Goal: Transaction & Acquisition: Purchase product/service

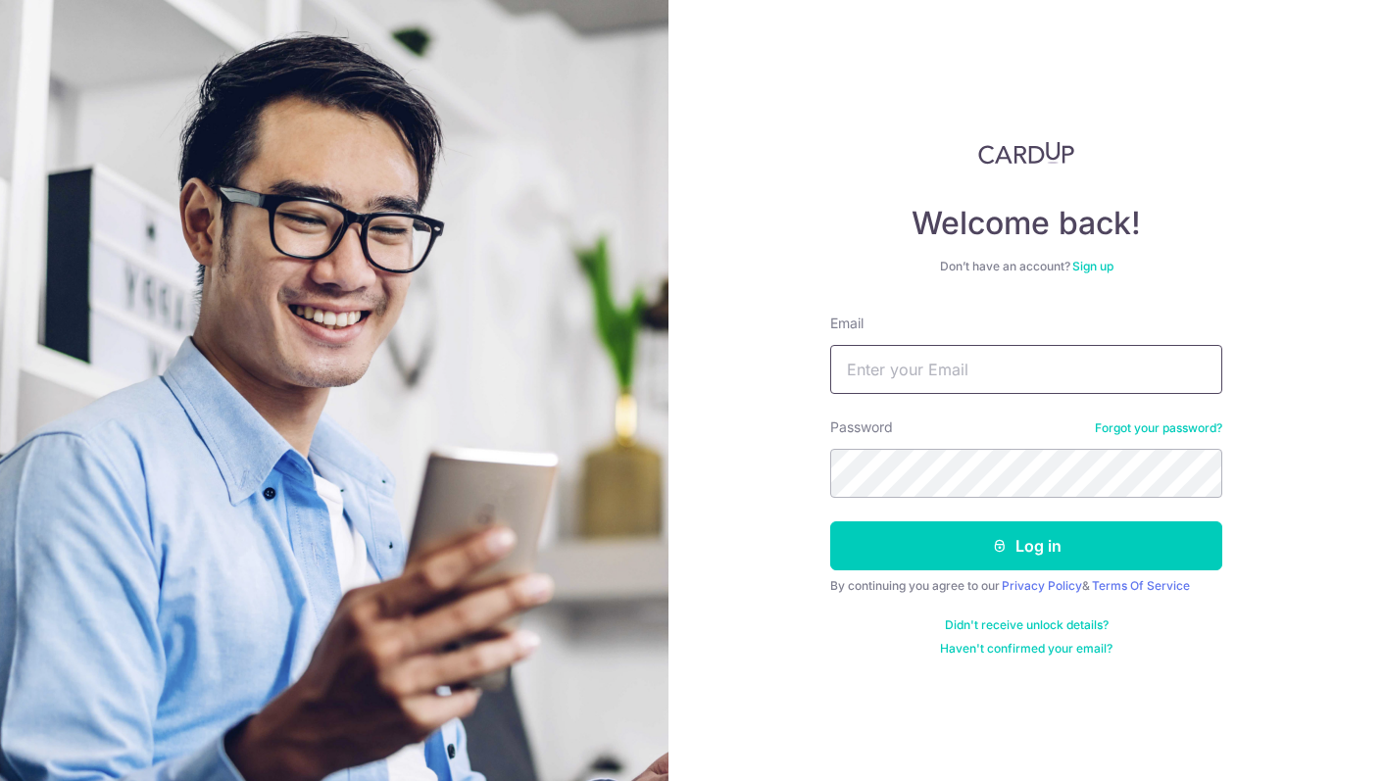
click at [911, 392] on input "Email" at bounding box center [1026, 369] width 392 height 49
type input "rebecca.li@fundingsocieties.com"
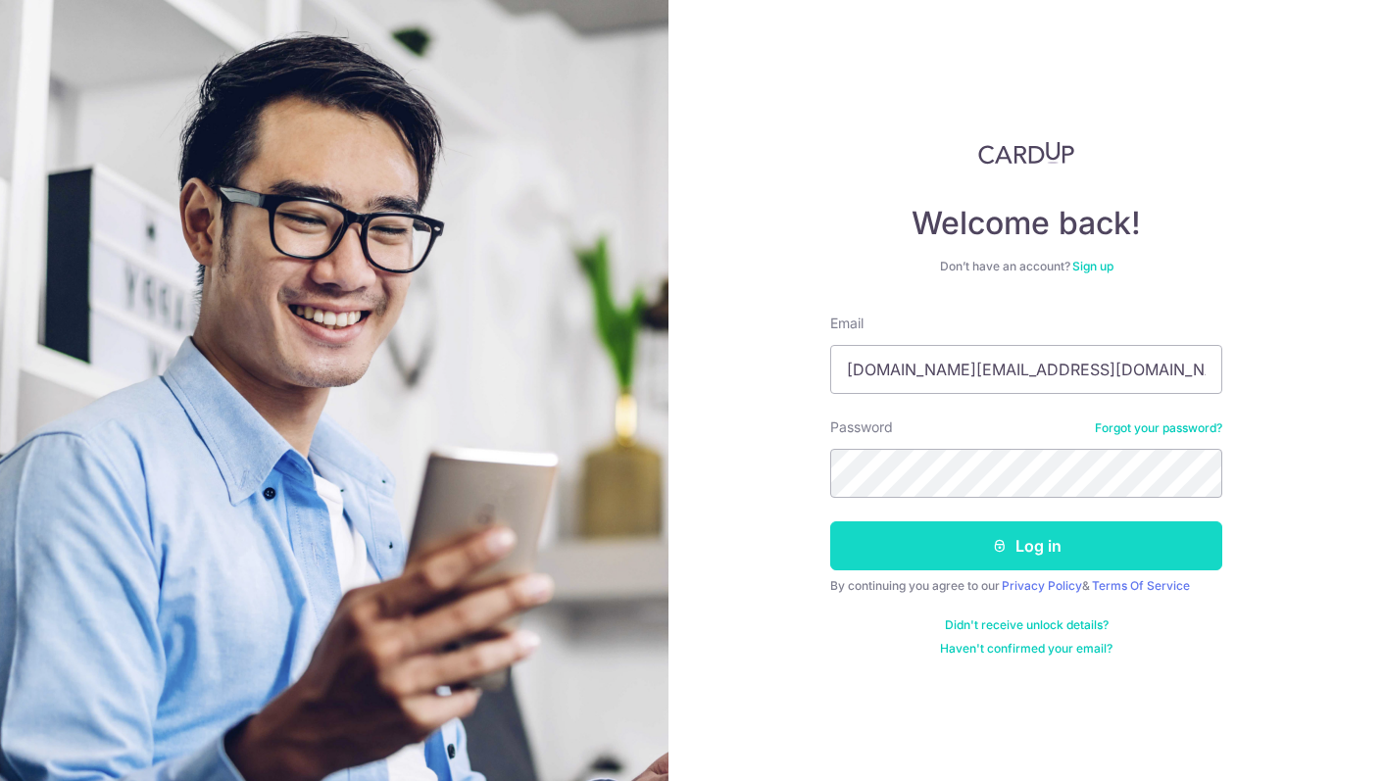
click at [978, 550] on button "Log in" at bounding box center [1026, 546] width 392 height 49
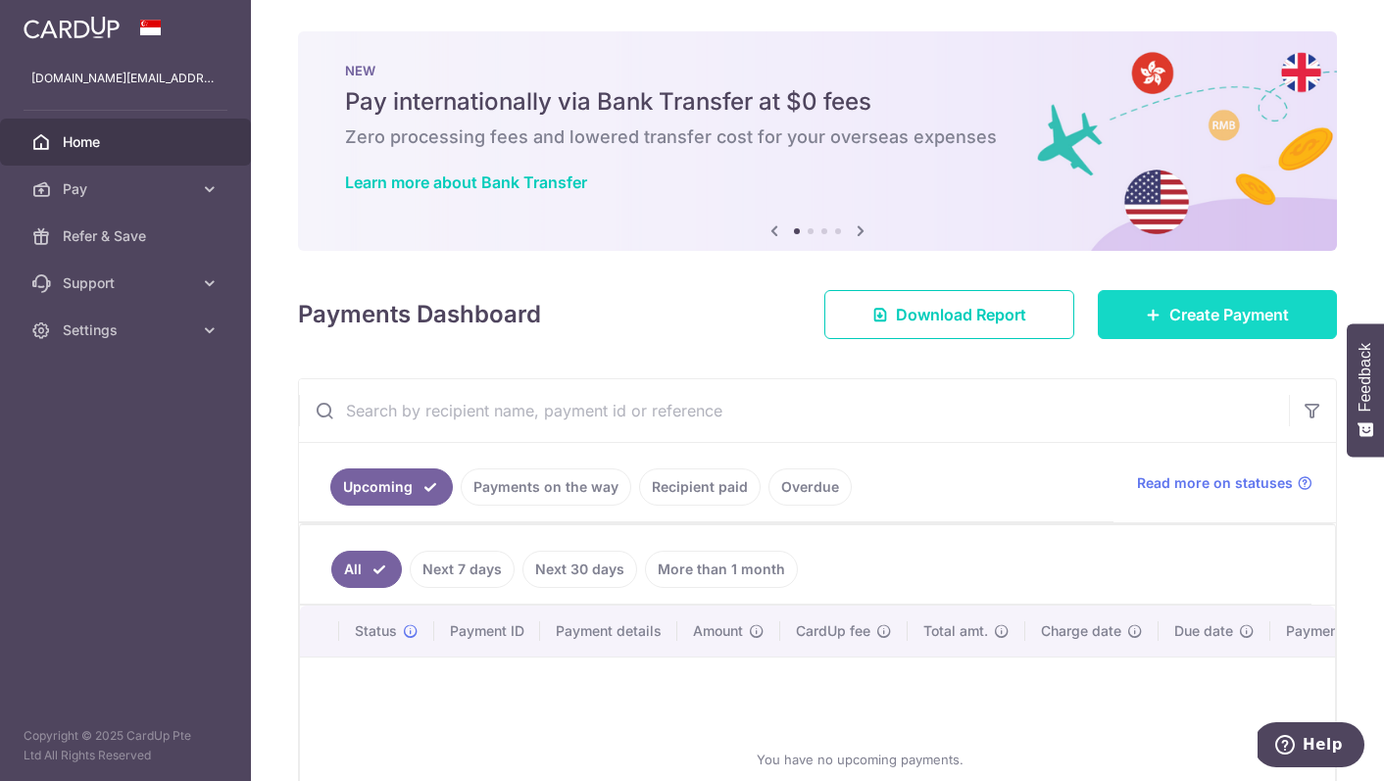
click at [1217, 313] on span "Create Payment" at bounding box center [1230, 315] width 120 height 24
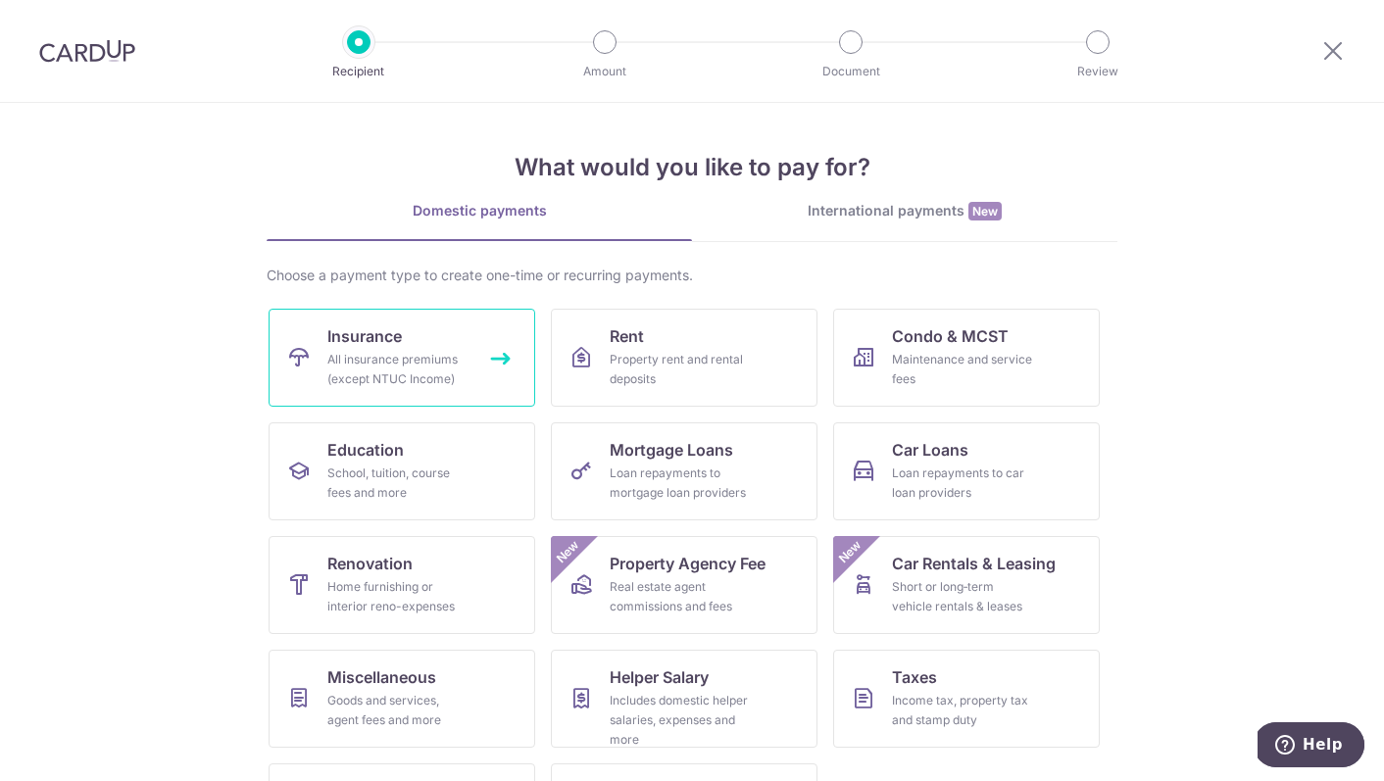
click at [416, 355] on div "All insurance premiums (except NTUC Income)" at bounding box center [397, 369] width 141 height 39
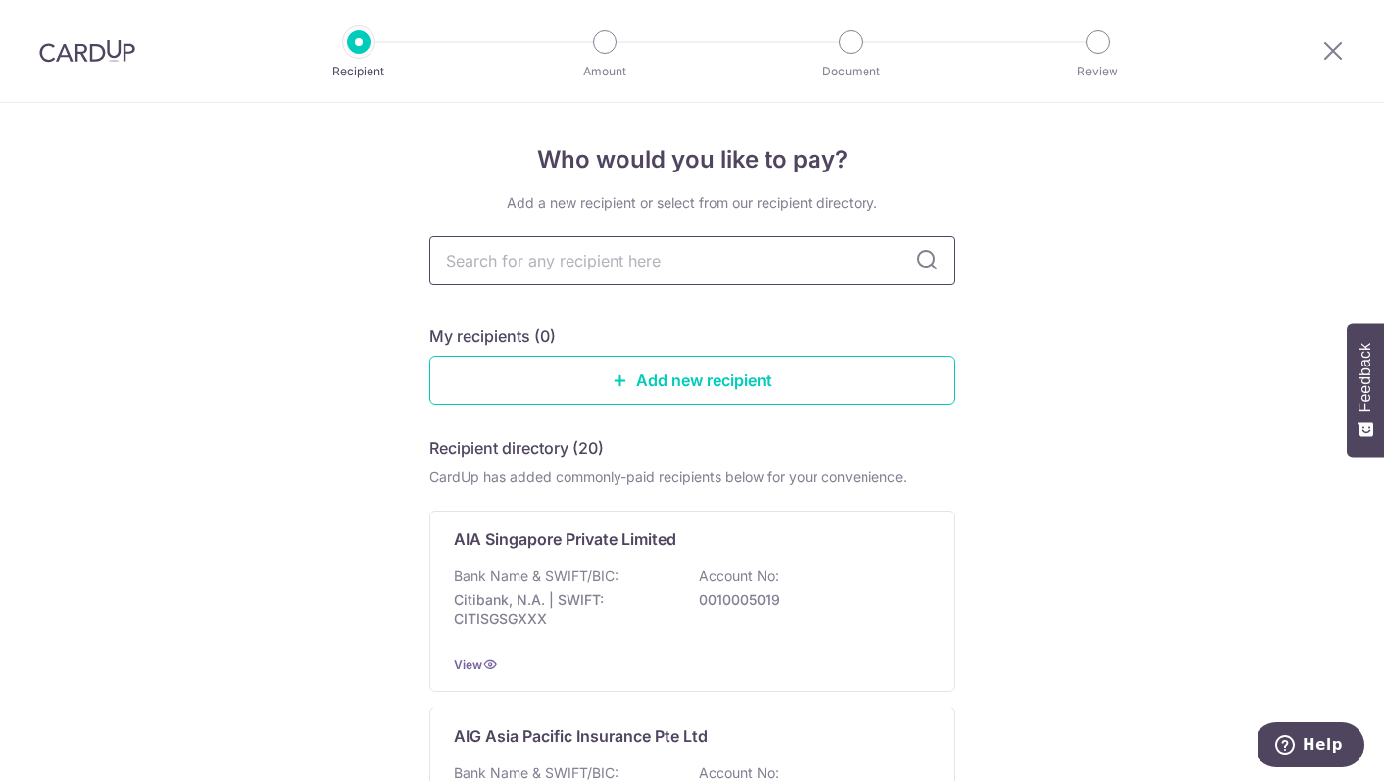
click at [646, 258] on input "text" at bounding box center [692, 260] width 526 height 49
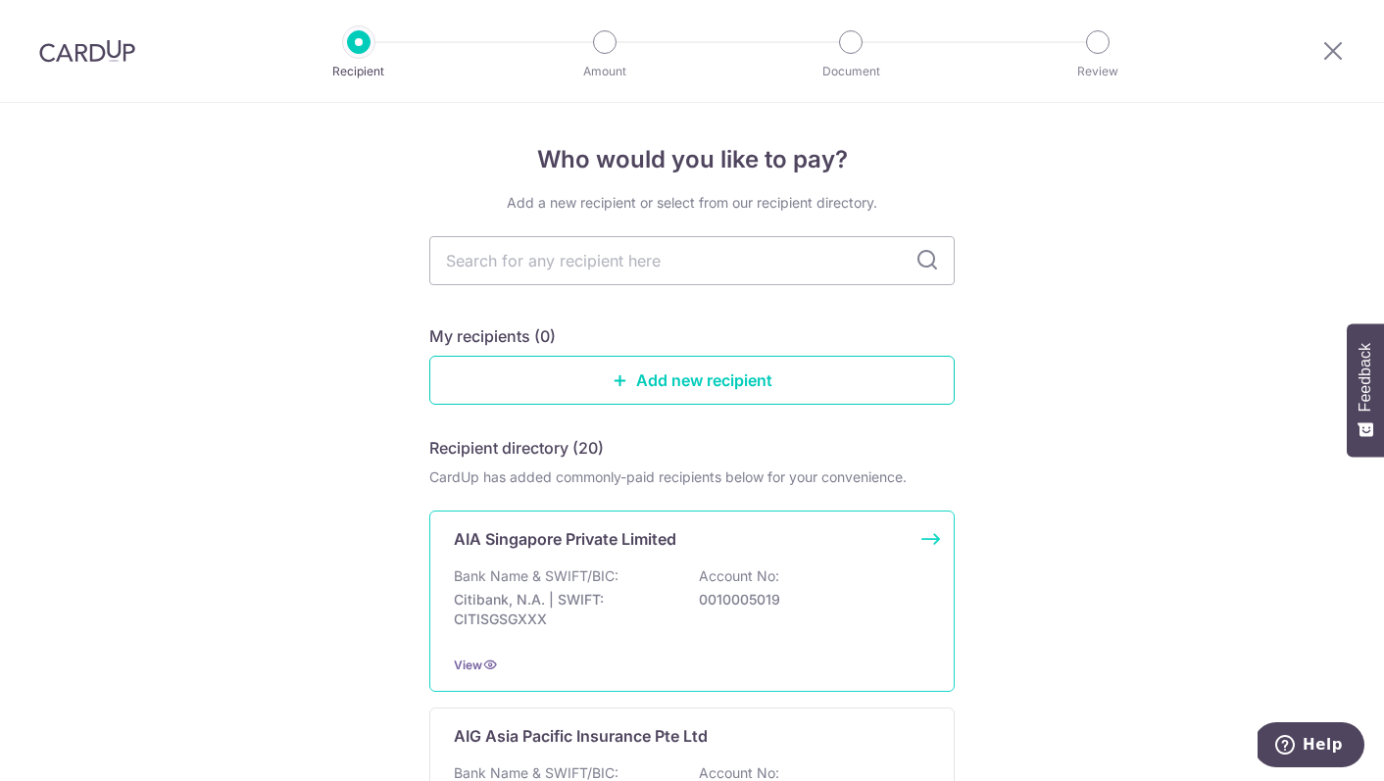
click at [656, 597] on p "Citibank, N.A. | SWIFT: CITISGSGXXX" at bounding box center [564, 609] width 220 height 39
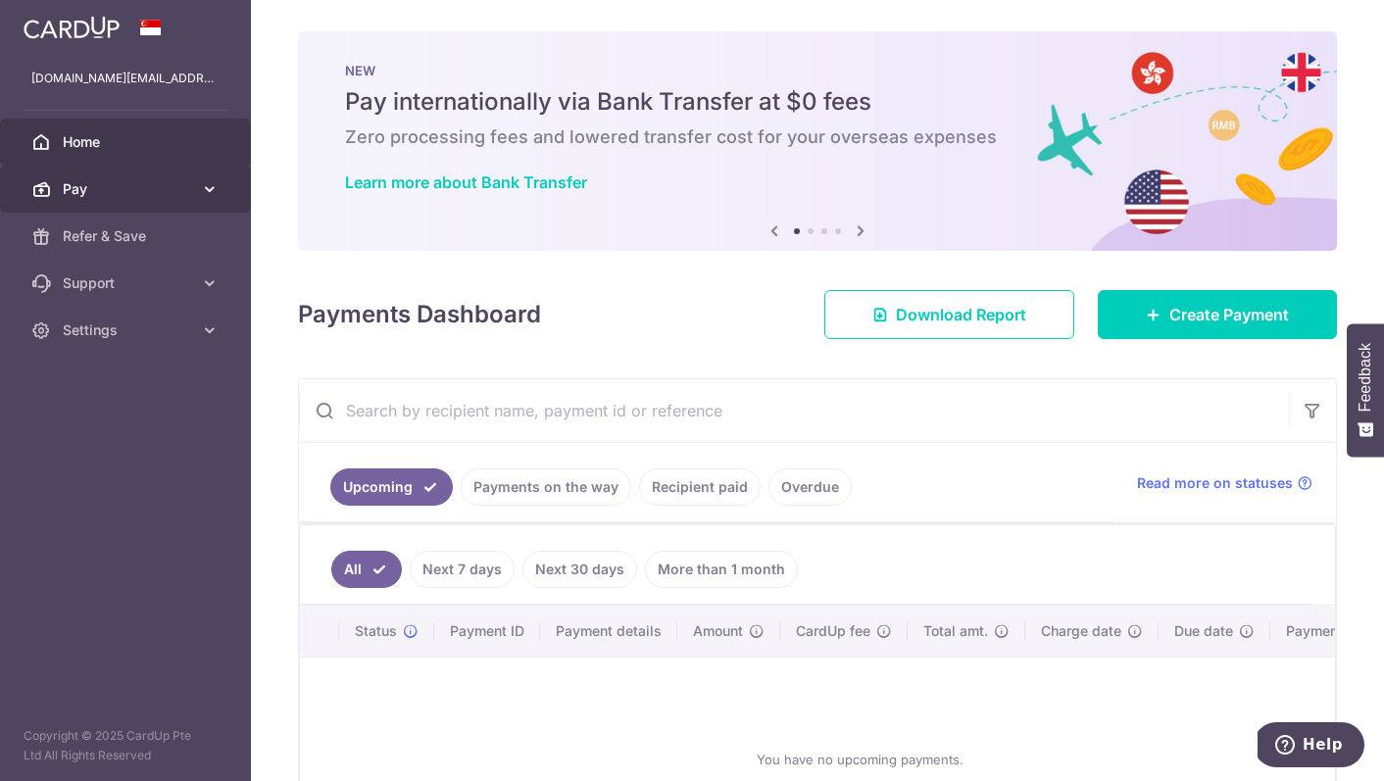
click at [200, 201] on link "Pay" at bounding box center [125, 189] width 251 height 47
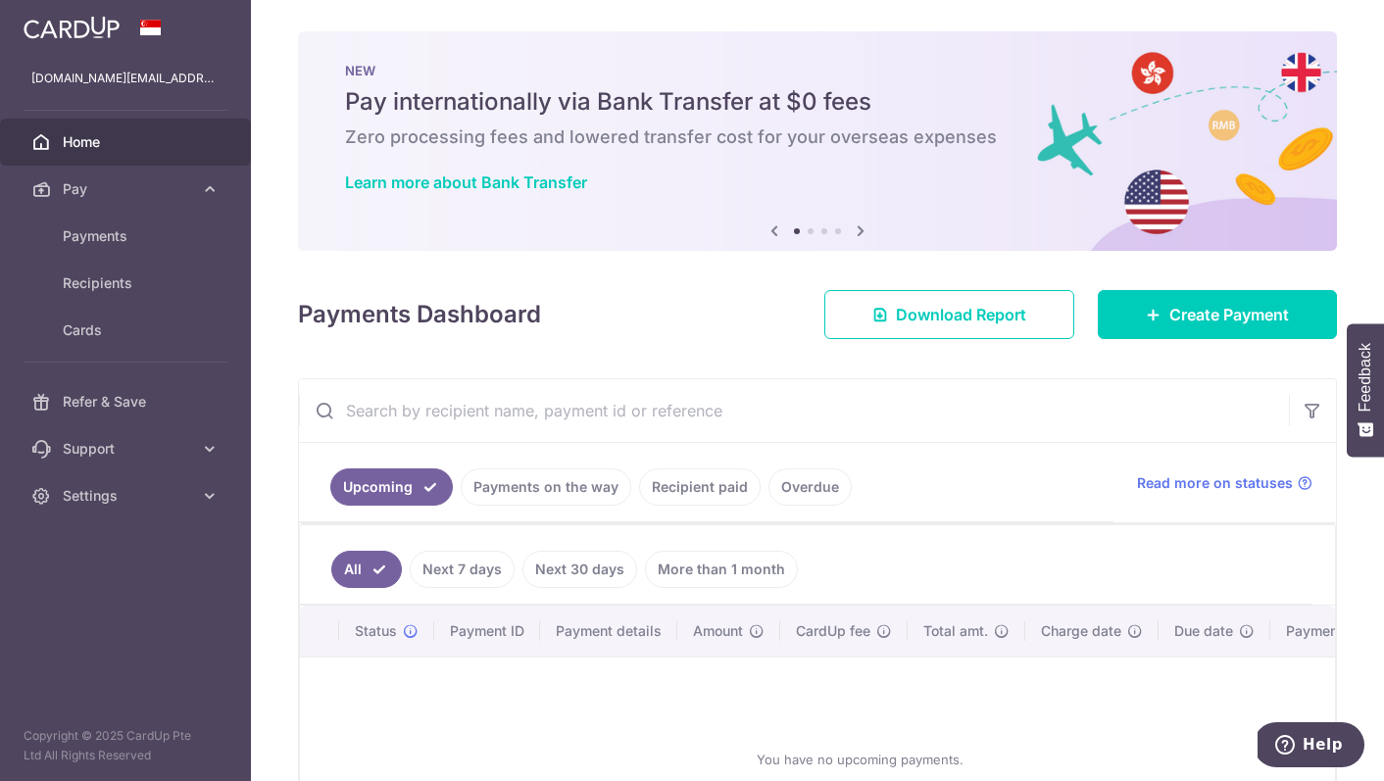
click at [705, 484] on link "Recipient paid" at bounding box center [700, 487] width 122 height 37
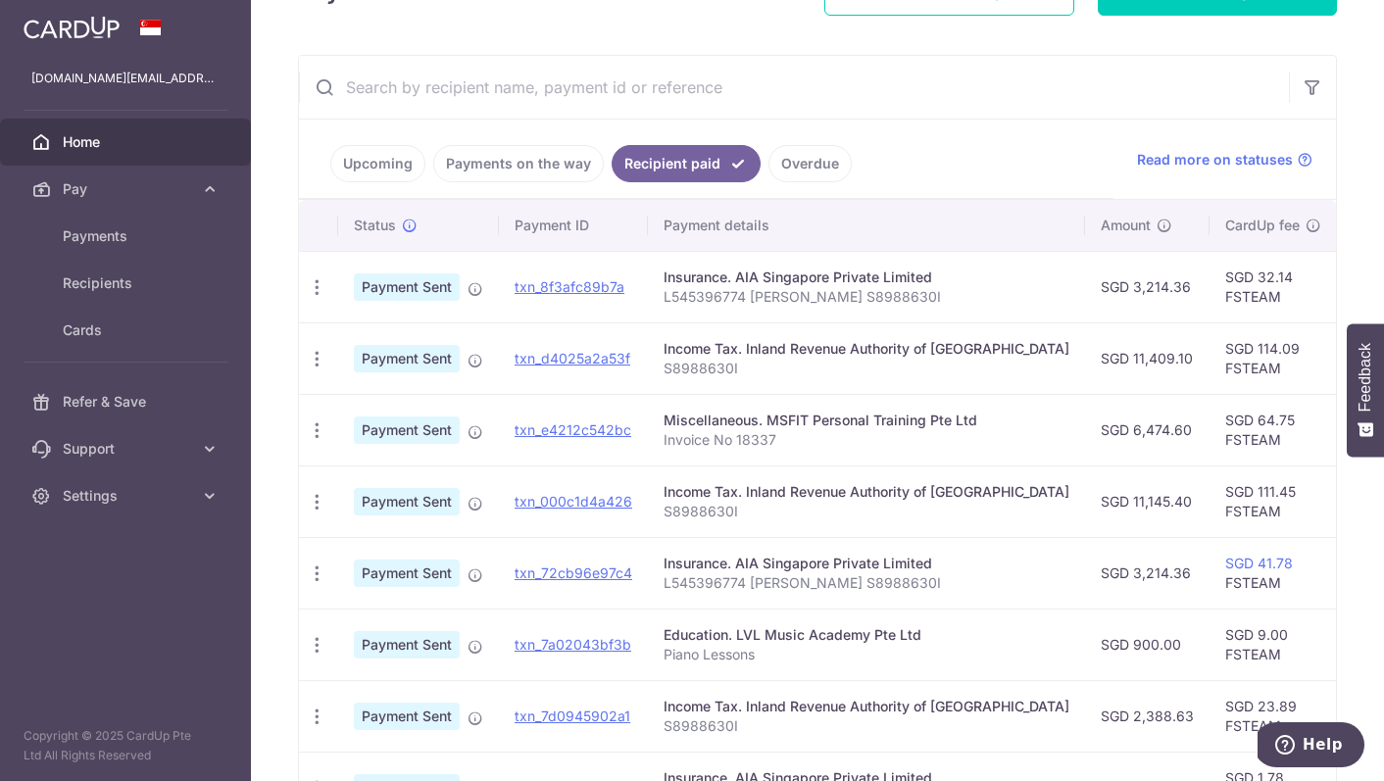
scroll to position [330, 0]
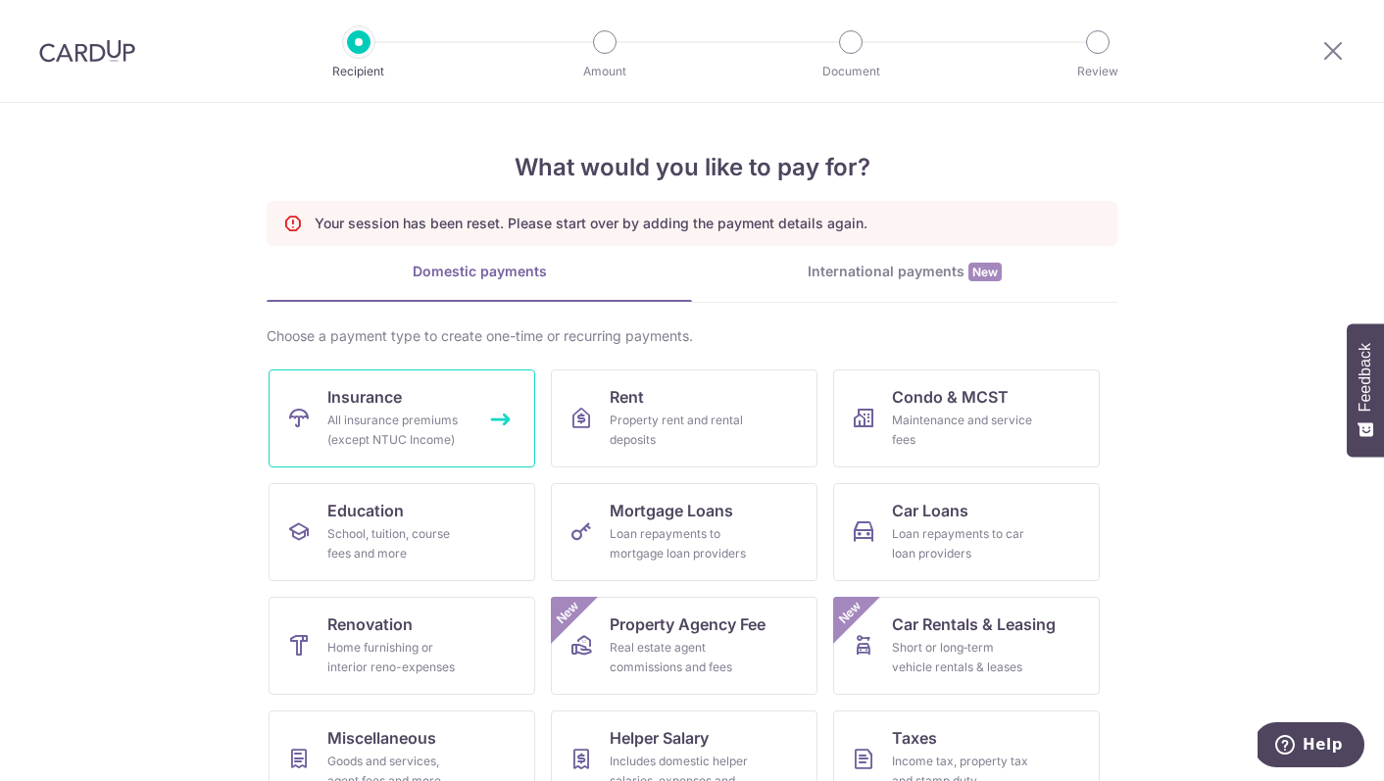
click at [394, 408] on span "Insurance" at bounding box center [364, 397] width 75 height 24
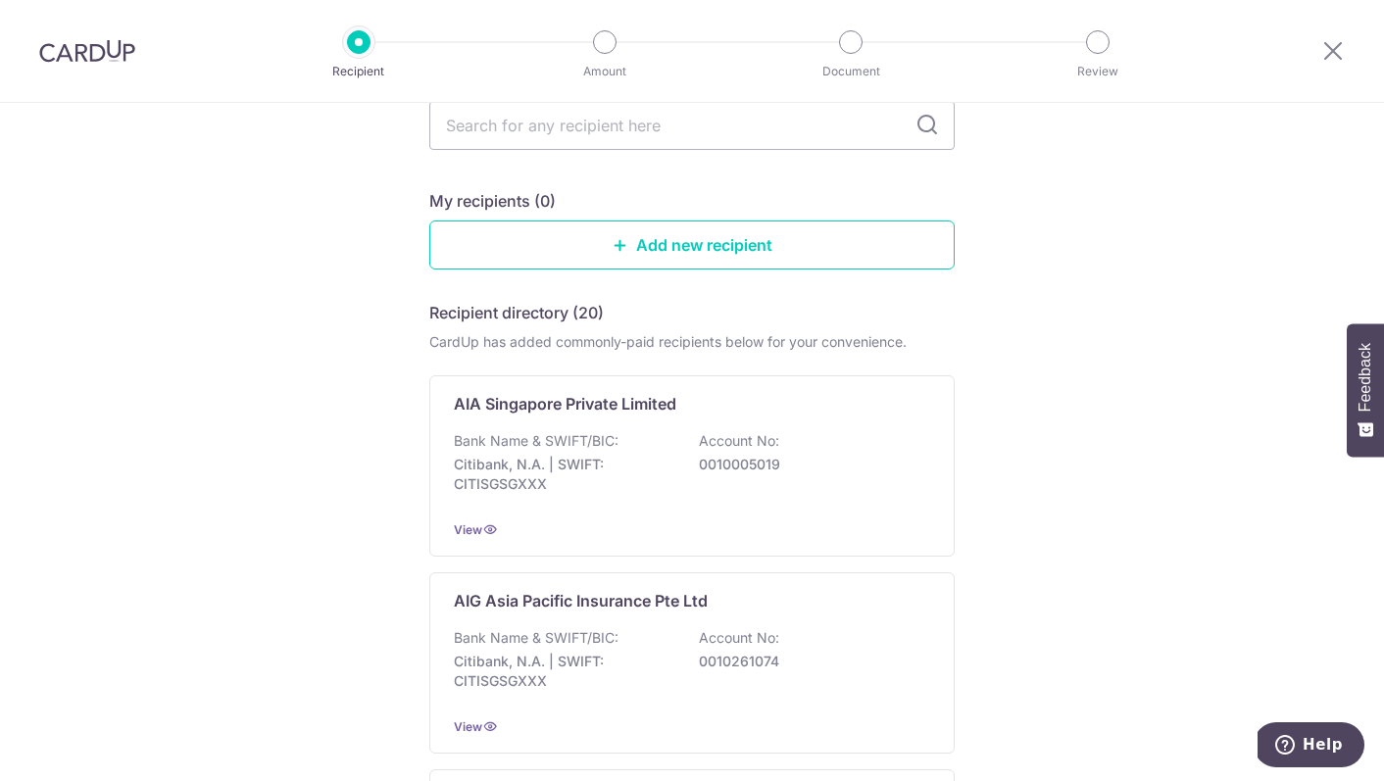
scroll to position [144, 0]
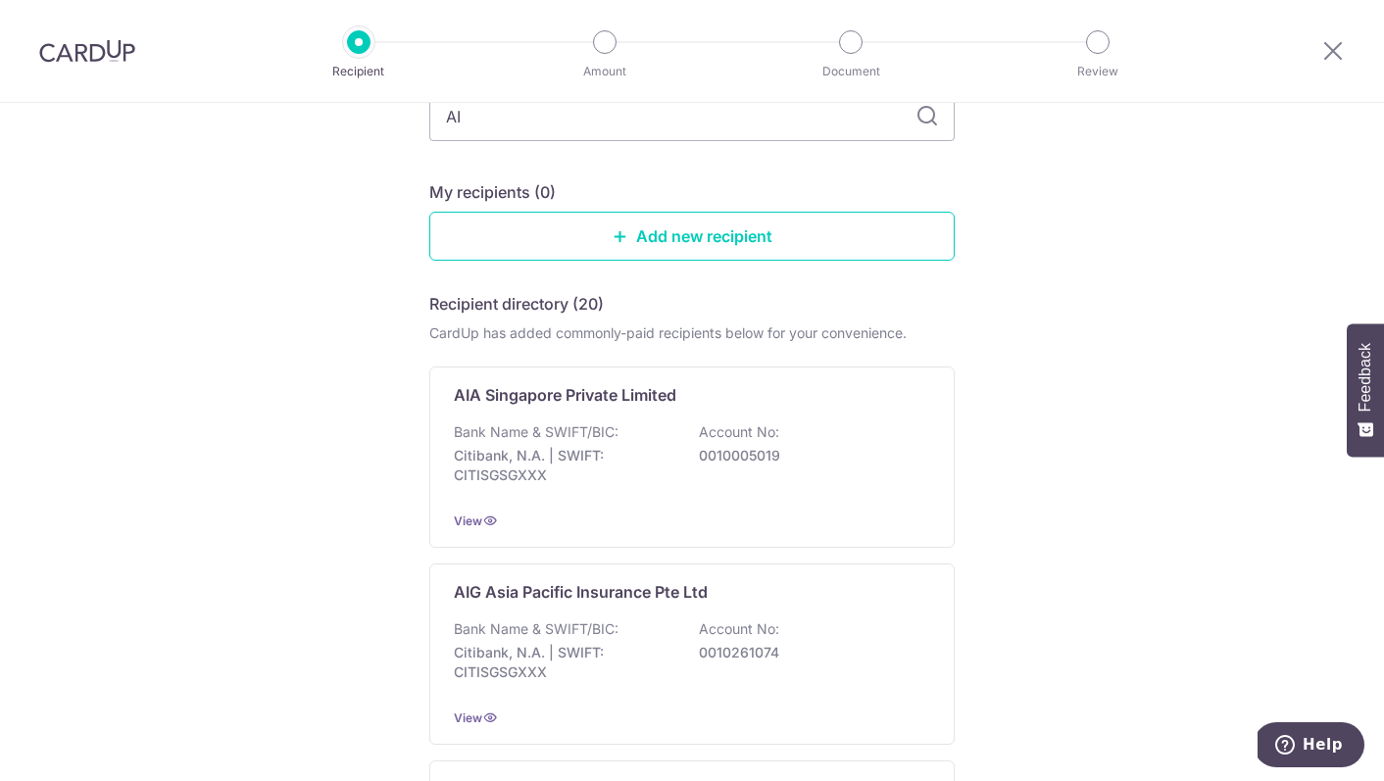
type input "AIA"
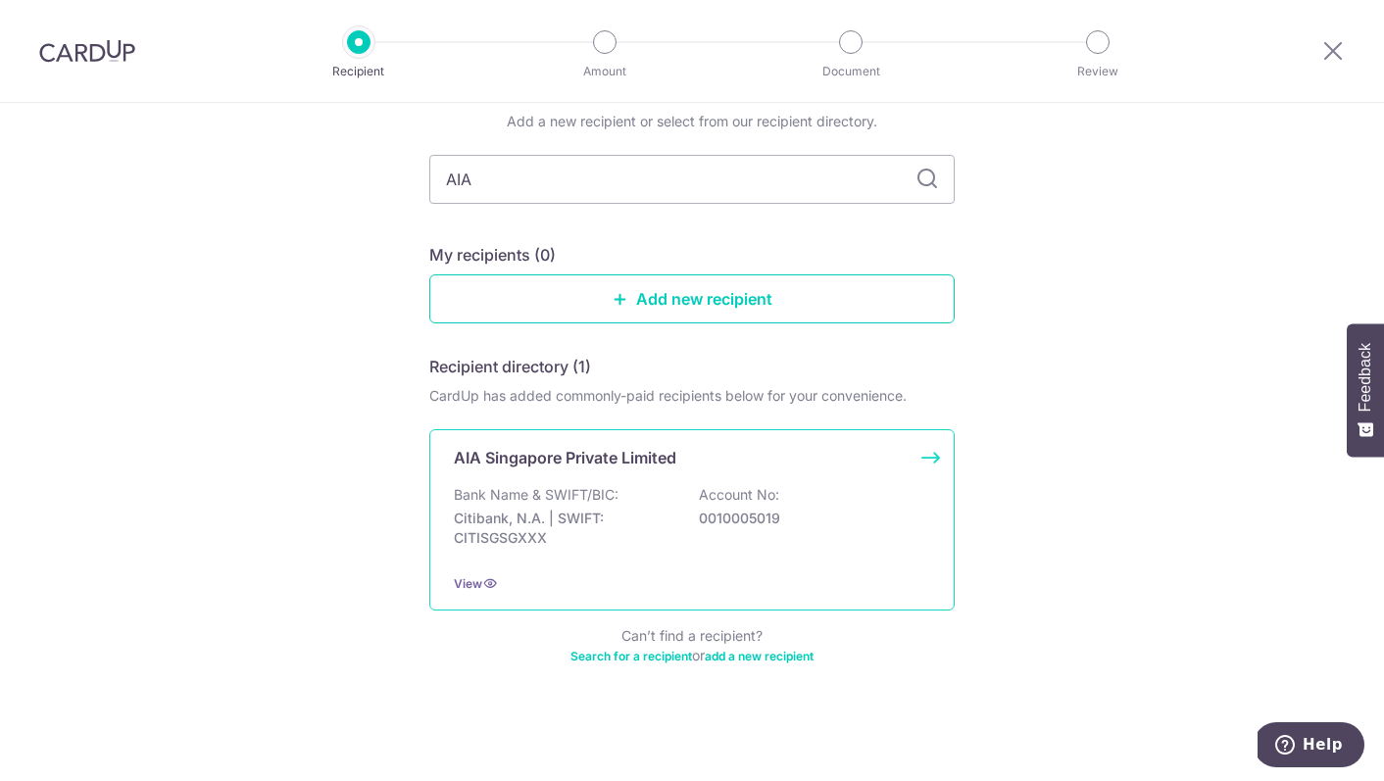
click at [929, 454] on div "AIA Singapore Private Limited Bank Name & SWIFT/BIC: Citibank, N.A. | SWIFT: CI…" at bounding box center [692, 519] width 526 height 181
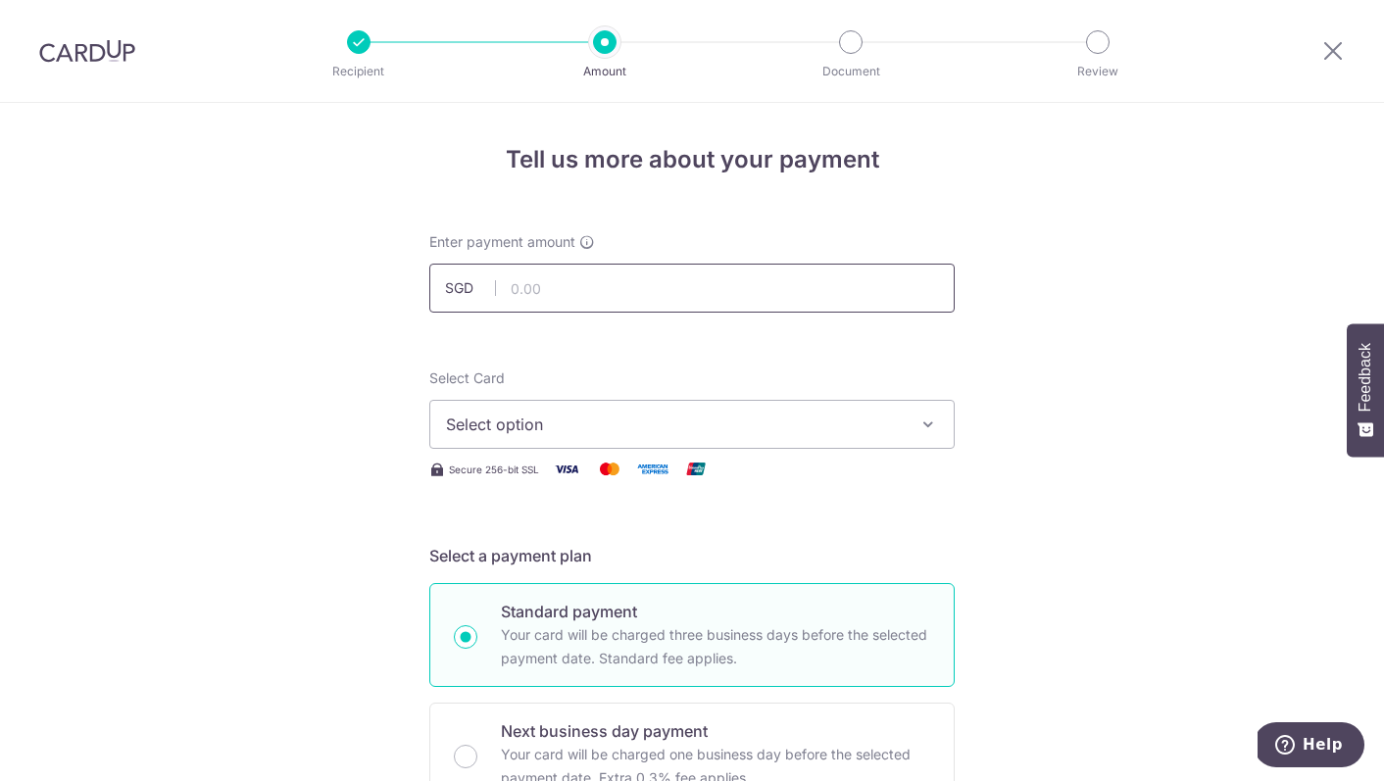
click at [567, 285] on input "text" at bounding box center [692, 288] width 526 height 49
type input "954.27"
click at [561, 424] on span "Select option" at bounding box center [674, 425] width 457 height 24
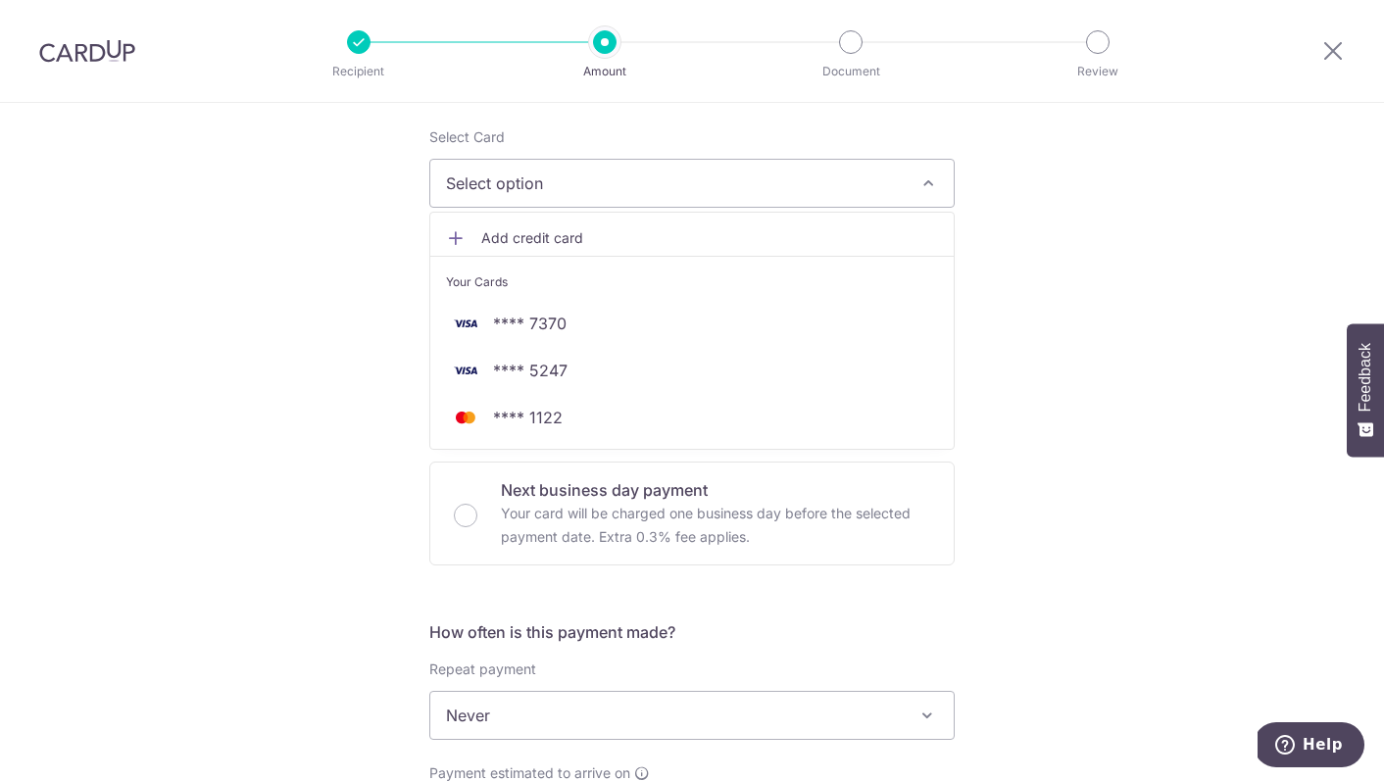
scroll to position [251, 0]
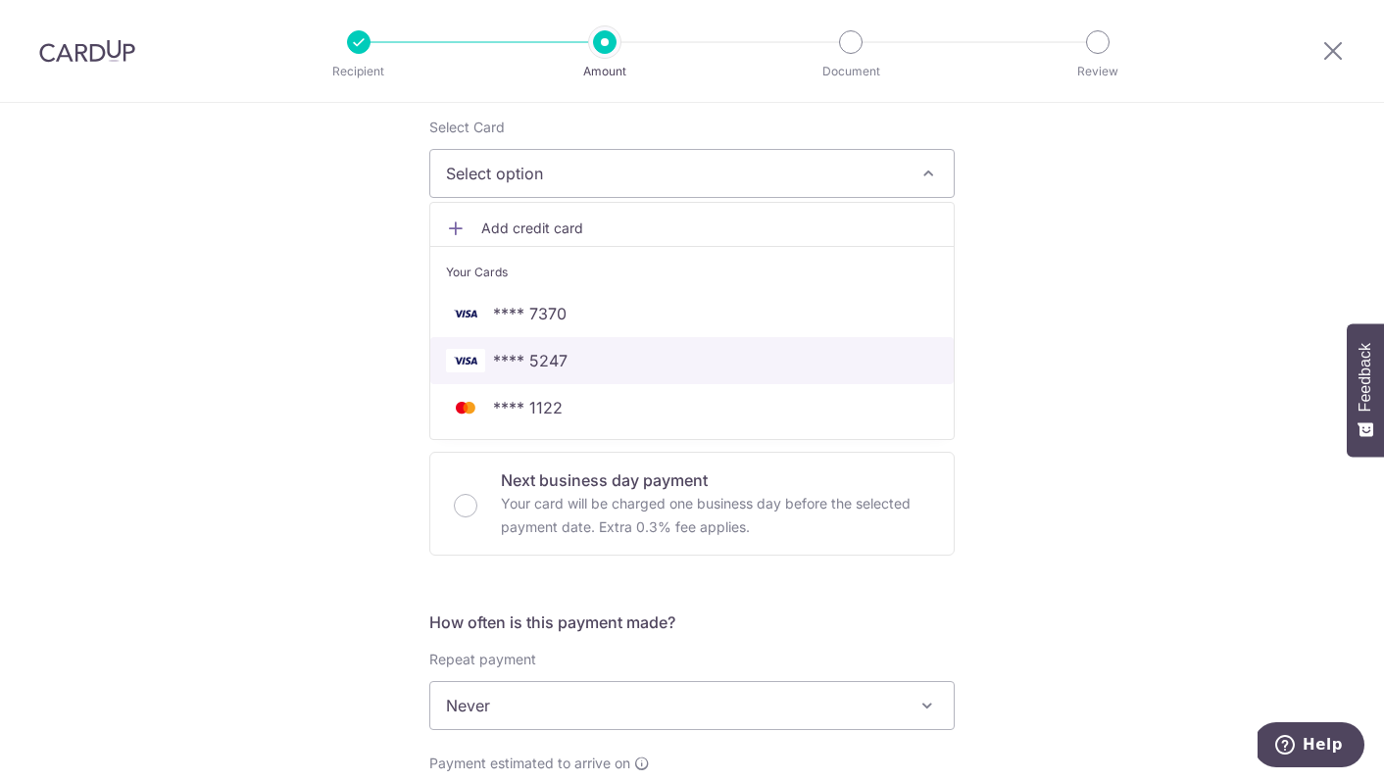
click at [558, 360] on span "**** 5247" at bounding box center [530, 361] width 75 height 24
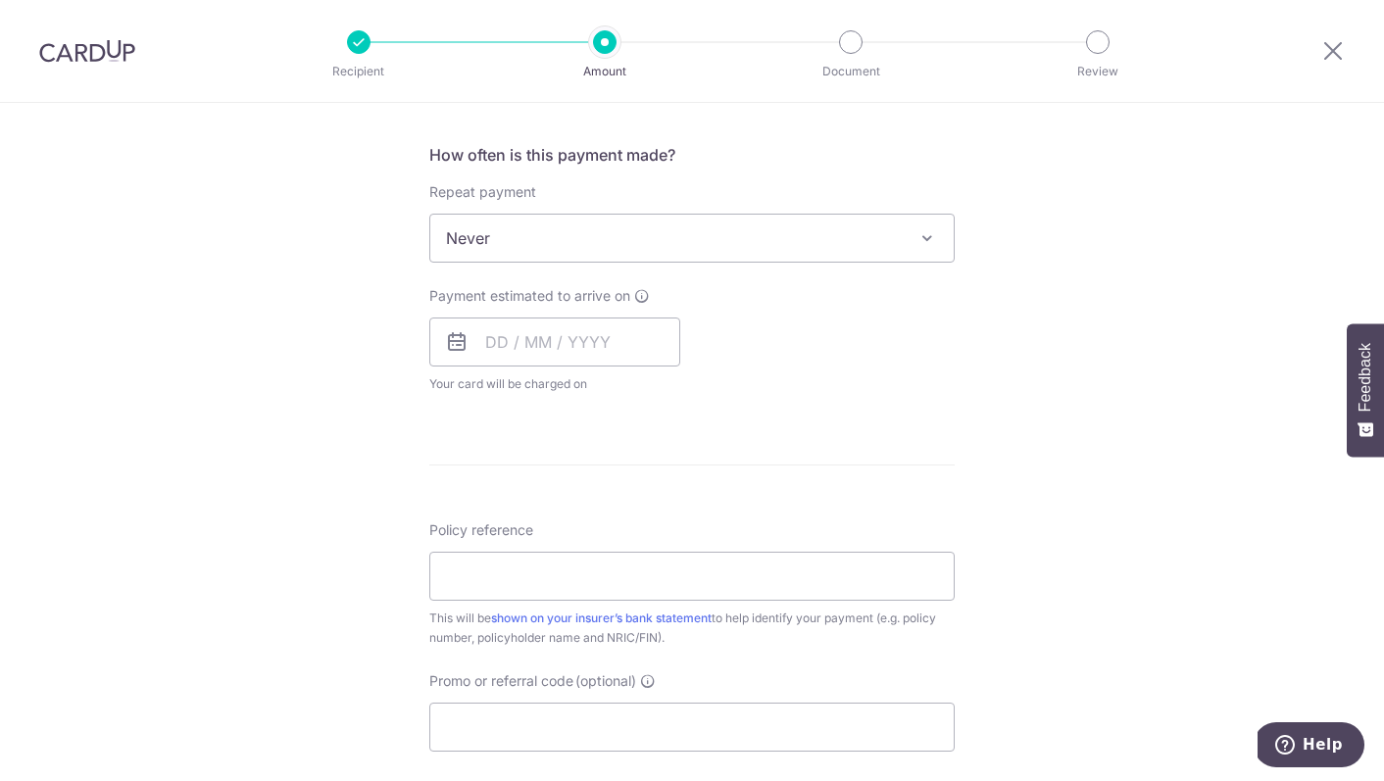
scroll to position [722, 0]
click at [486, 339] on input "text" at bounding box center [554, 339] width 251 height 49
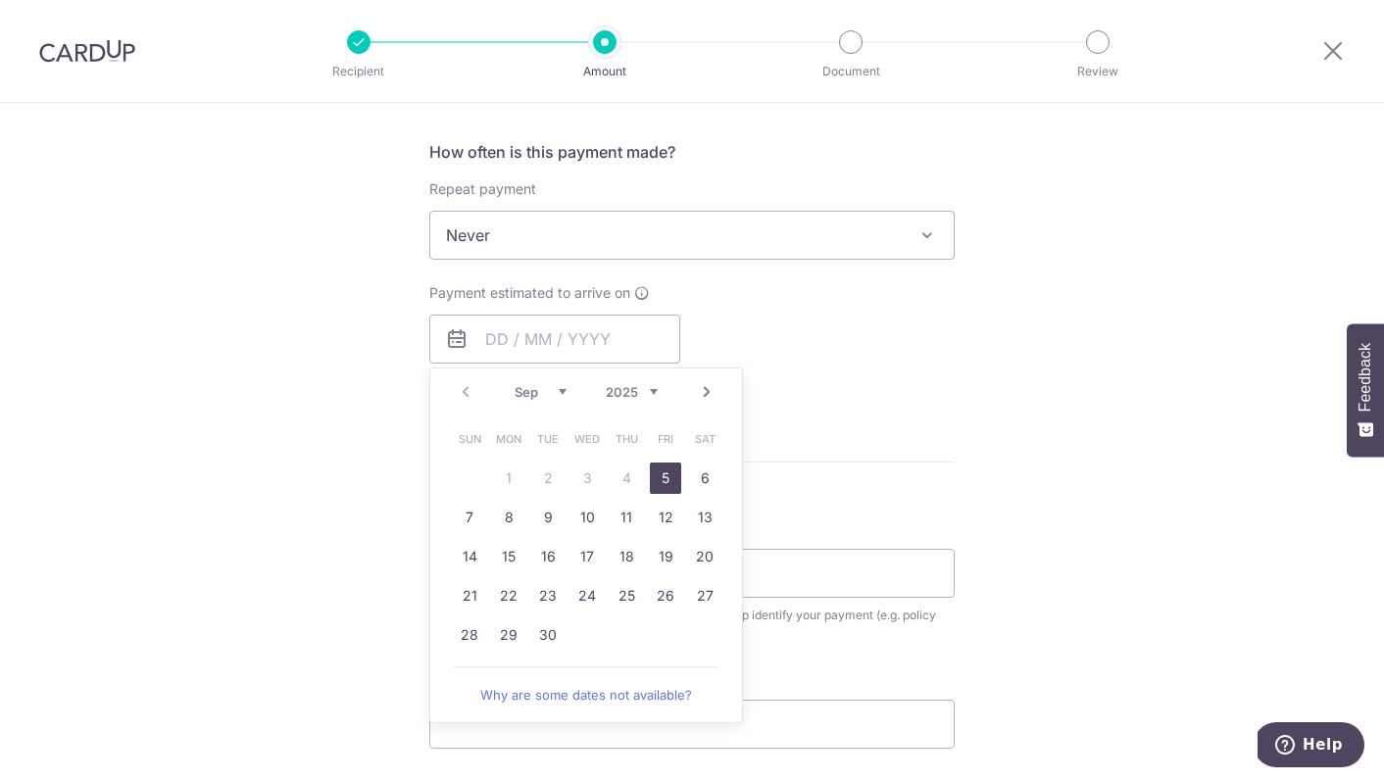
click at [780, 288] on div "Payment estimated to arrive on Prev Next Sep Oct Nov Dec 2025 2026 2027 2028 20…" at bounding box center [692, 337] width 549 height 108
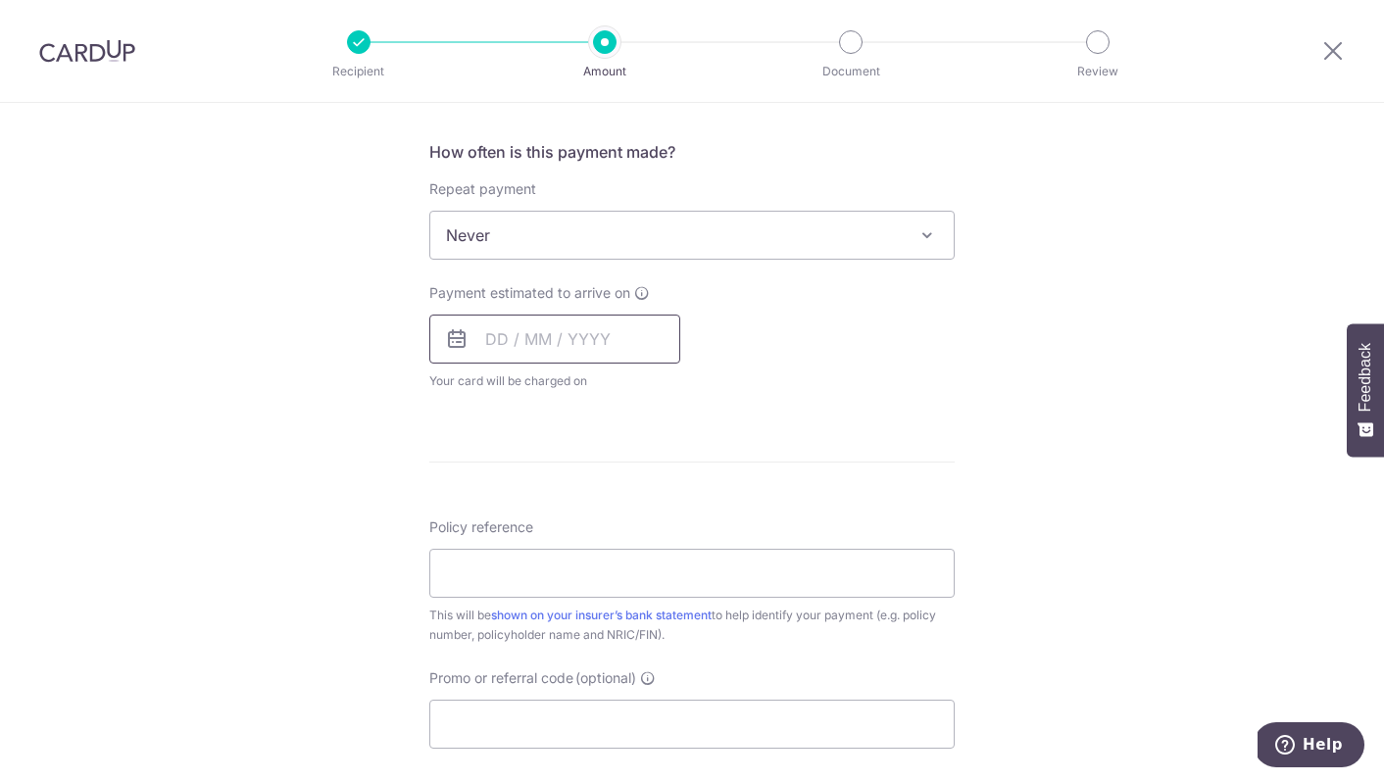
click at [439, 345] on input "text" at bounding box center [554, 339] width 251 height 49
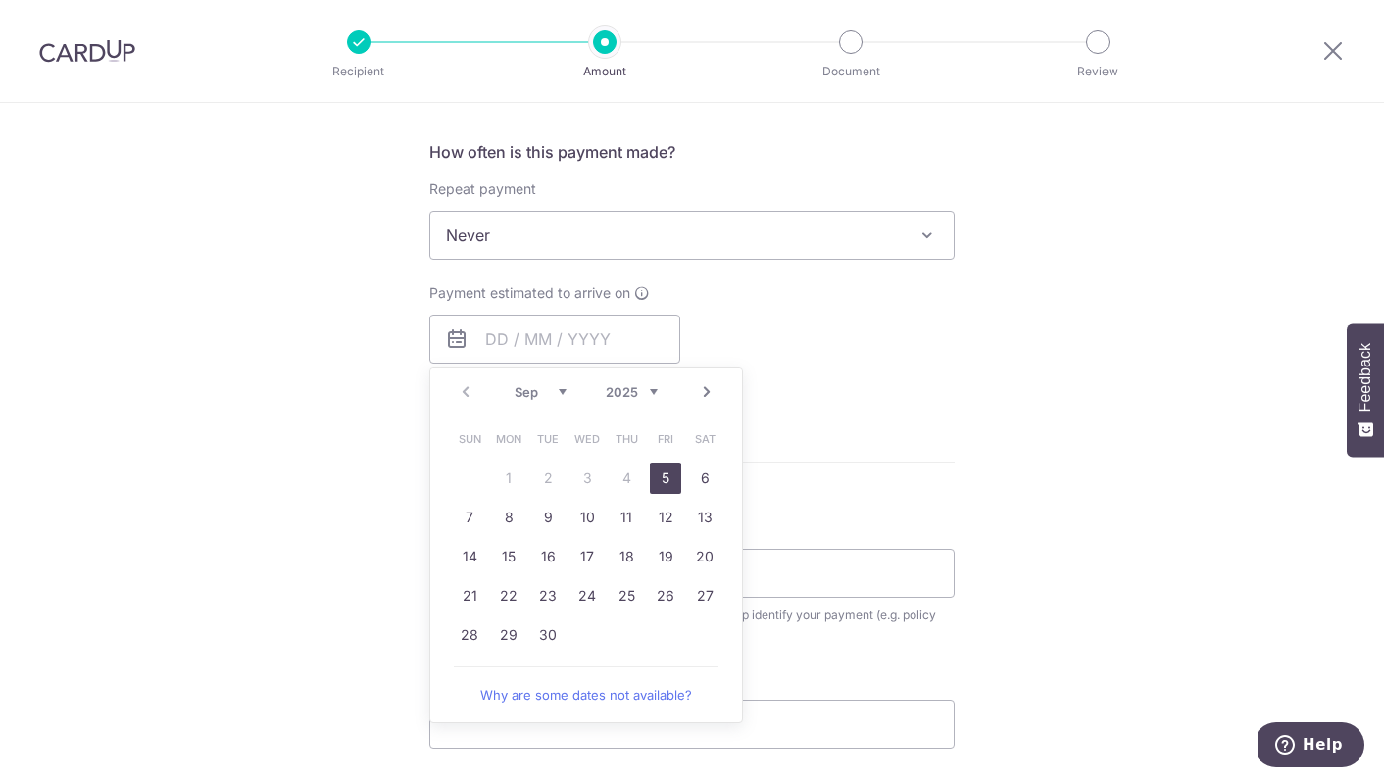
click at [667, 477] on link "5" at bounding box center [665, 478] width 31 height 31
type input "[DATE]"
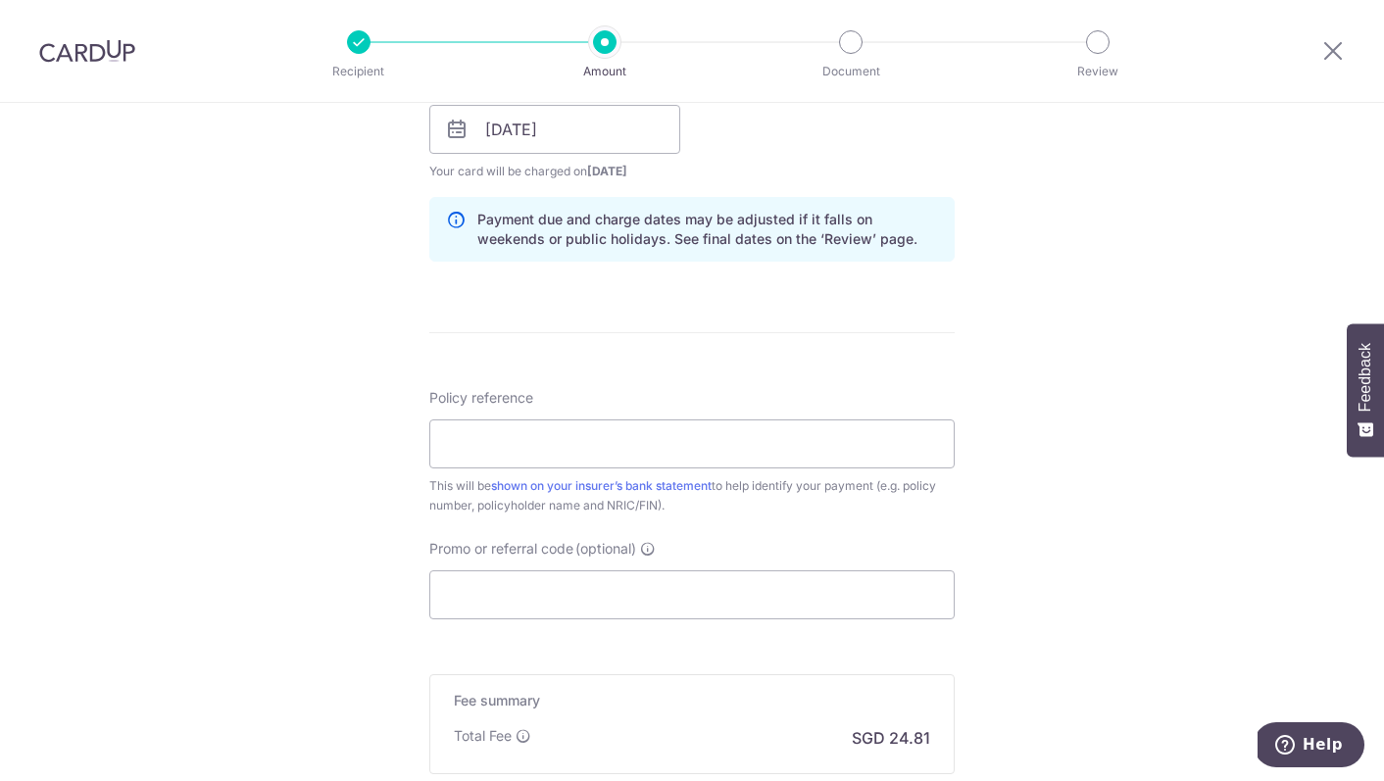
scroll to position [939, 0]
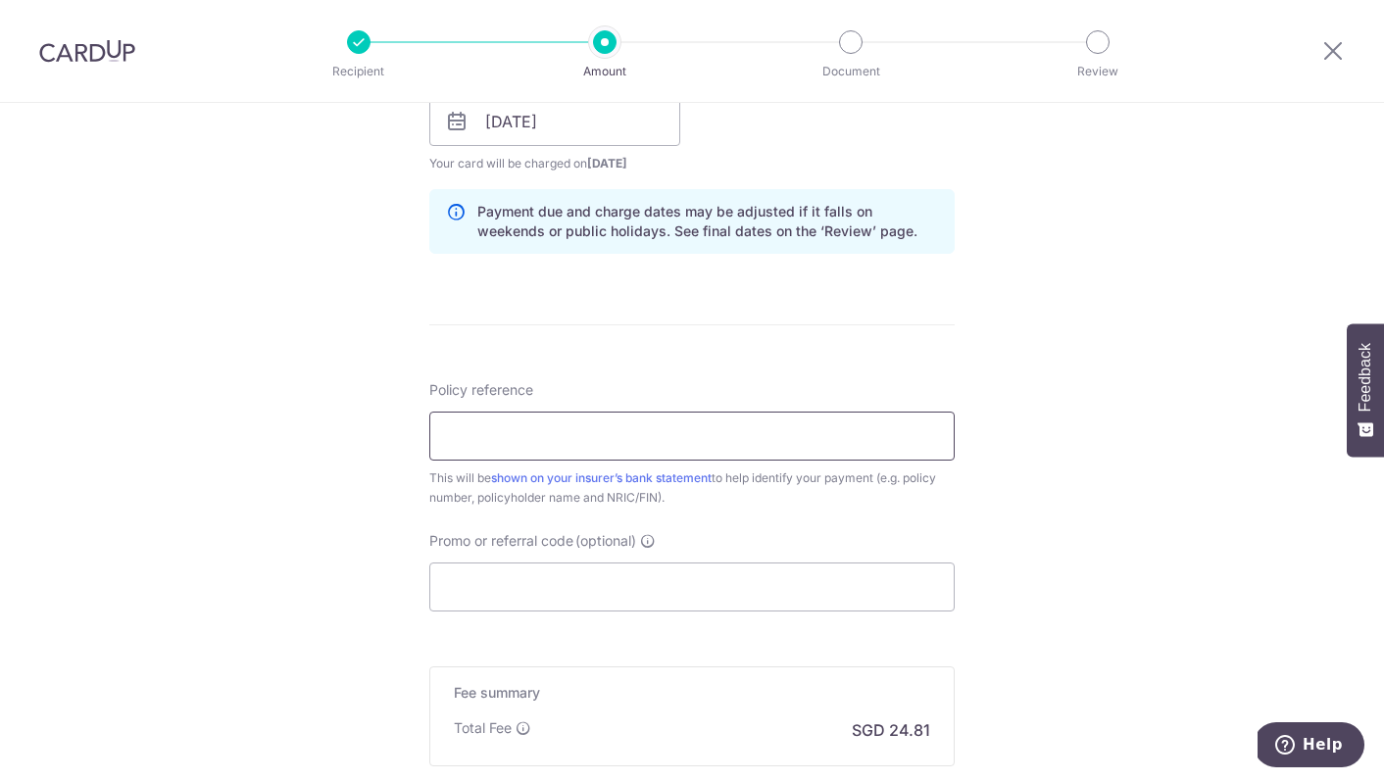
click at [587, 434] on input "Policy reference" at bounding box center [692, 436] width 526 height 49
click at [677, 362] on form "Enter payment amount SGD 954.27 954.27 Select Card **** 5247 Add credit card Yo…" at bounding box center [692, 109] width 526 height 1632
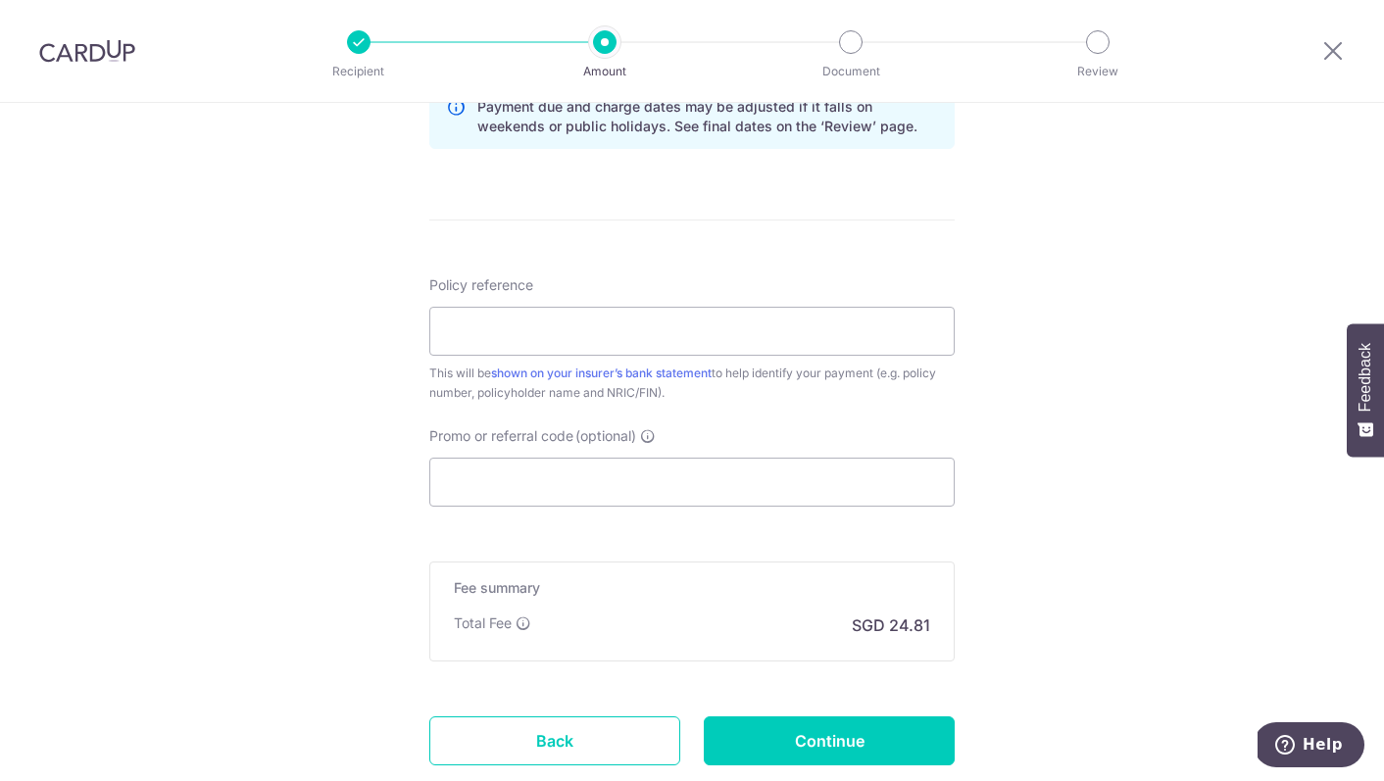
scroll to position [1102, 0]
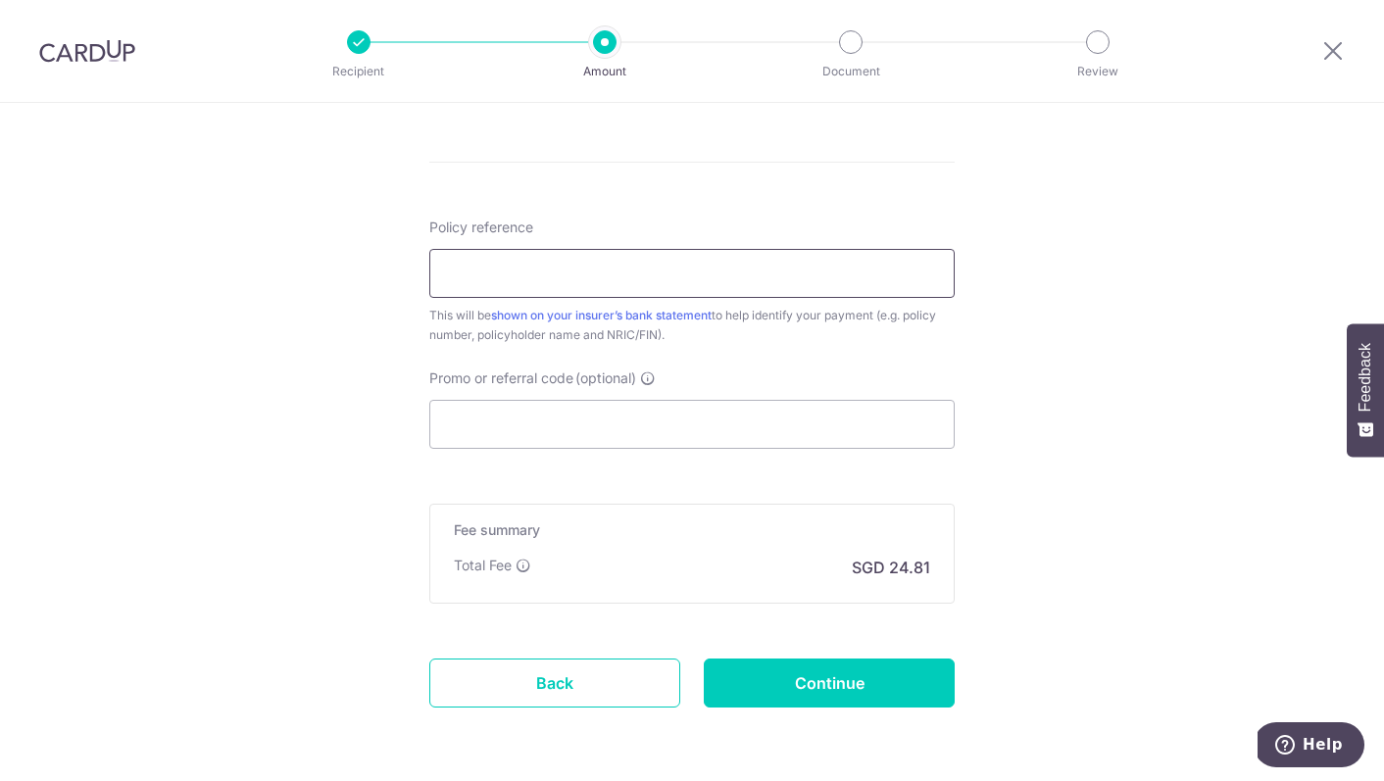
click at [489, 280] on input "Policy reference" at bounding box center [692, 273] width 526 height 49
paste input "E244195137"
click at [532, 275] on input "E244195137 LI XIAOYAN," at bounding box center [692, 273] width 526 height 49
click at [701, 278] on input "E244195137, LI XIAOYAN," at bounding box center [692, 273] width 526 height 49
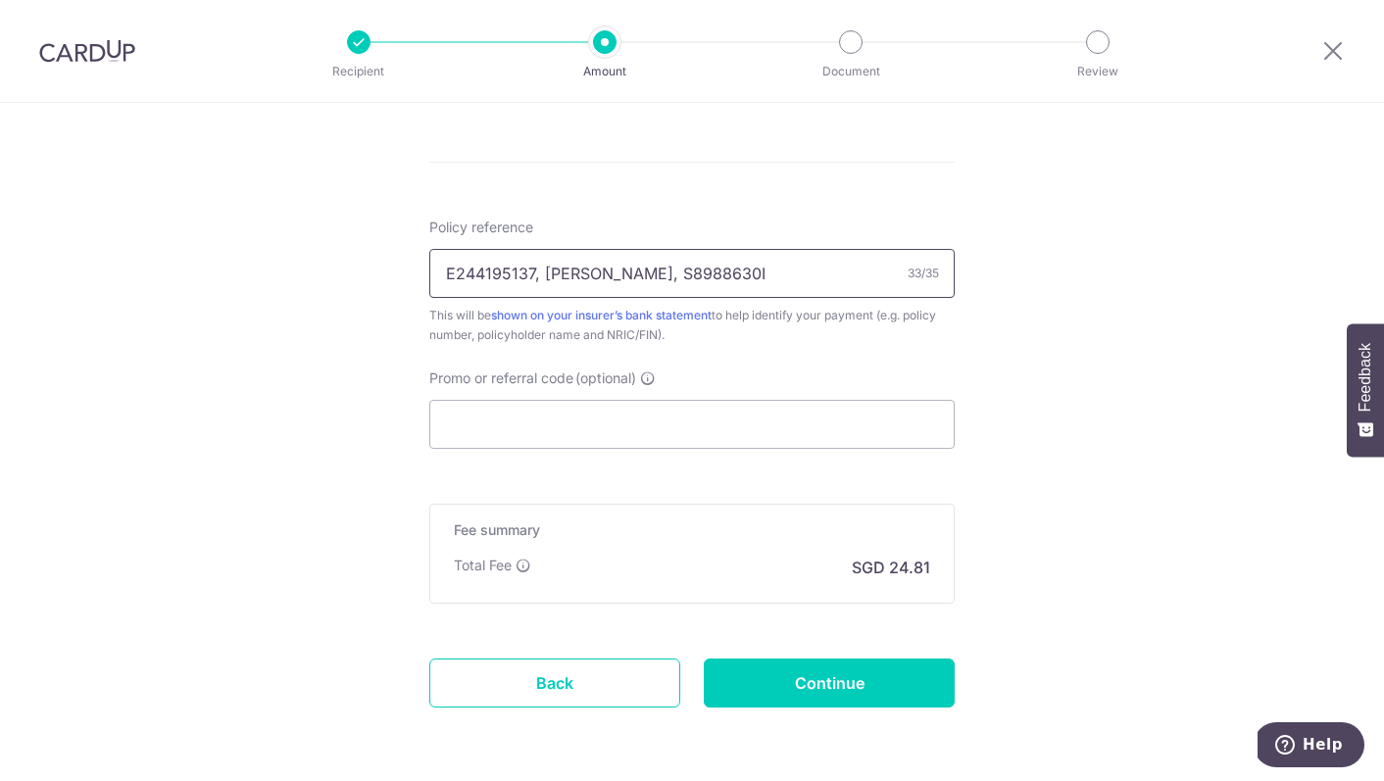
type input "E244195137, LI XIAOYAN, S8988630I"
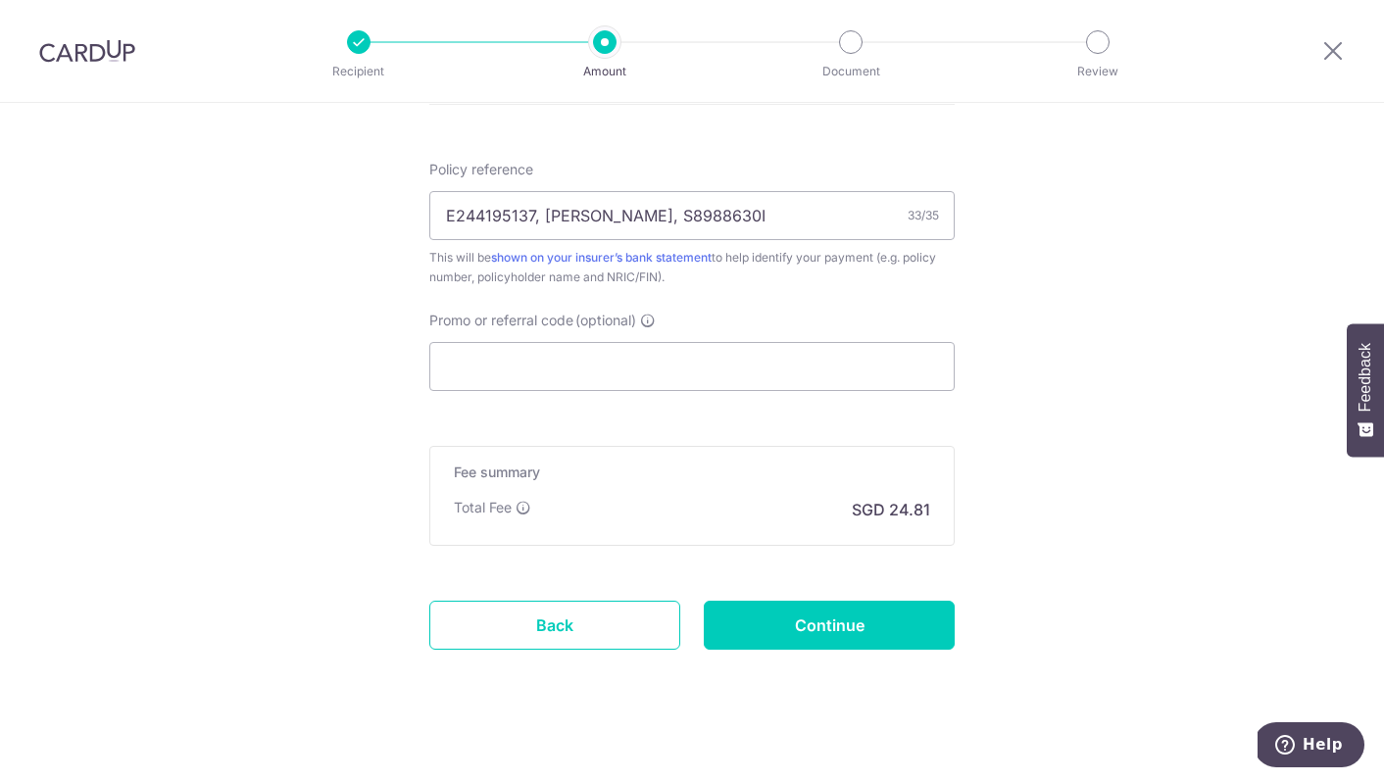
scroll to position [1176, 0]
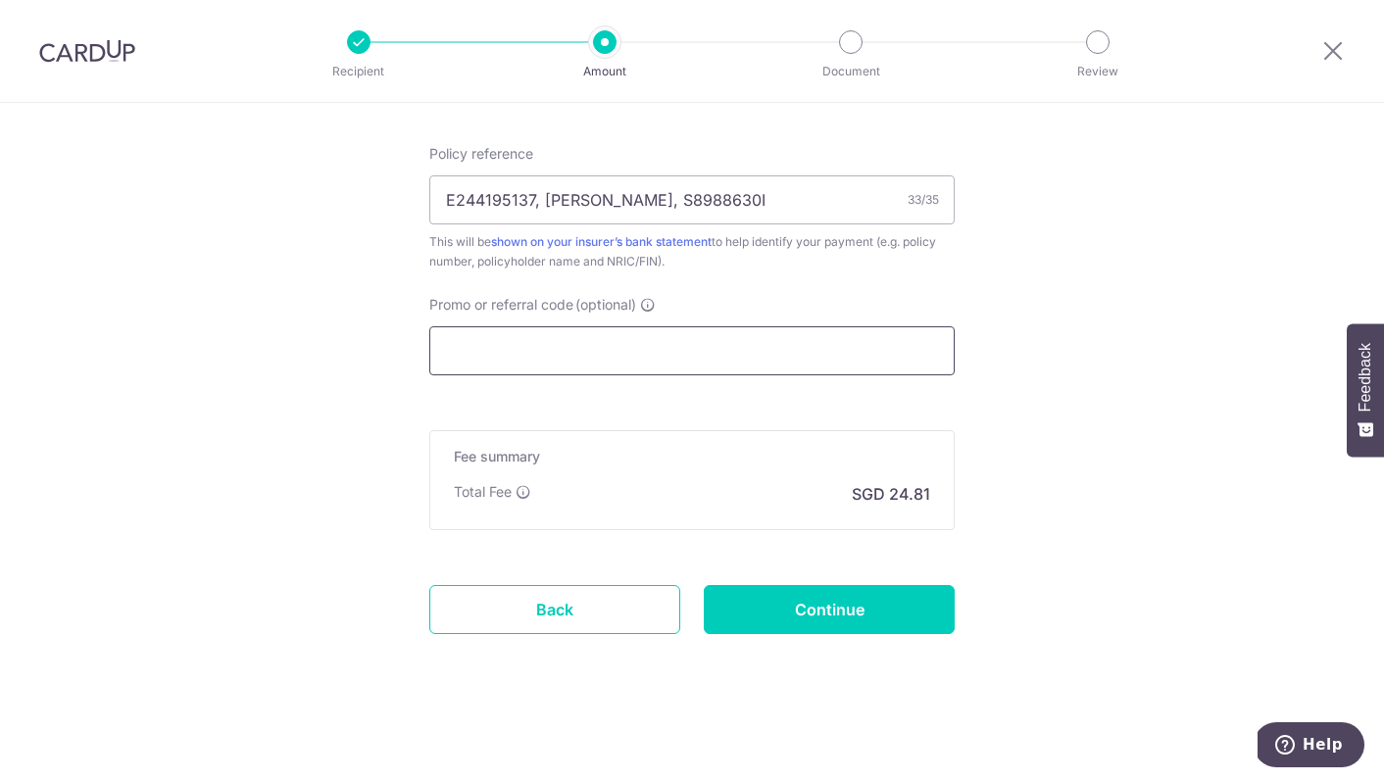
click at [471, 341] on input "Promo or referral code (optional)" at bounding box center [692, 350] width 526 height 49
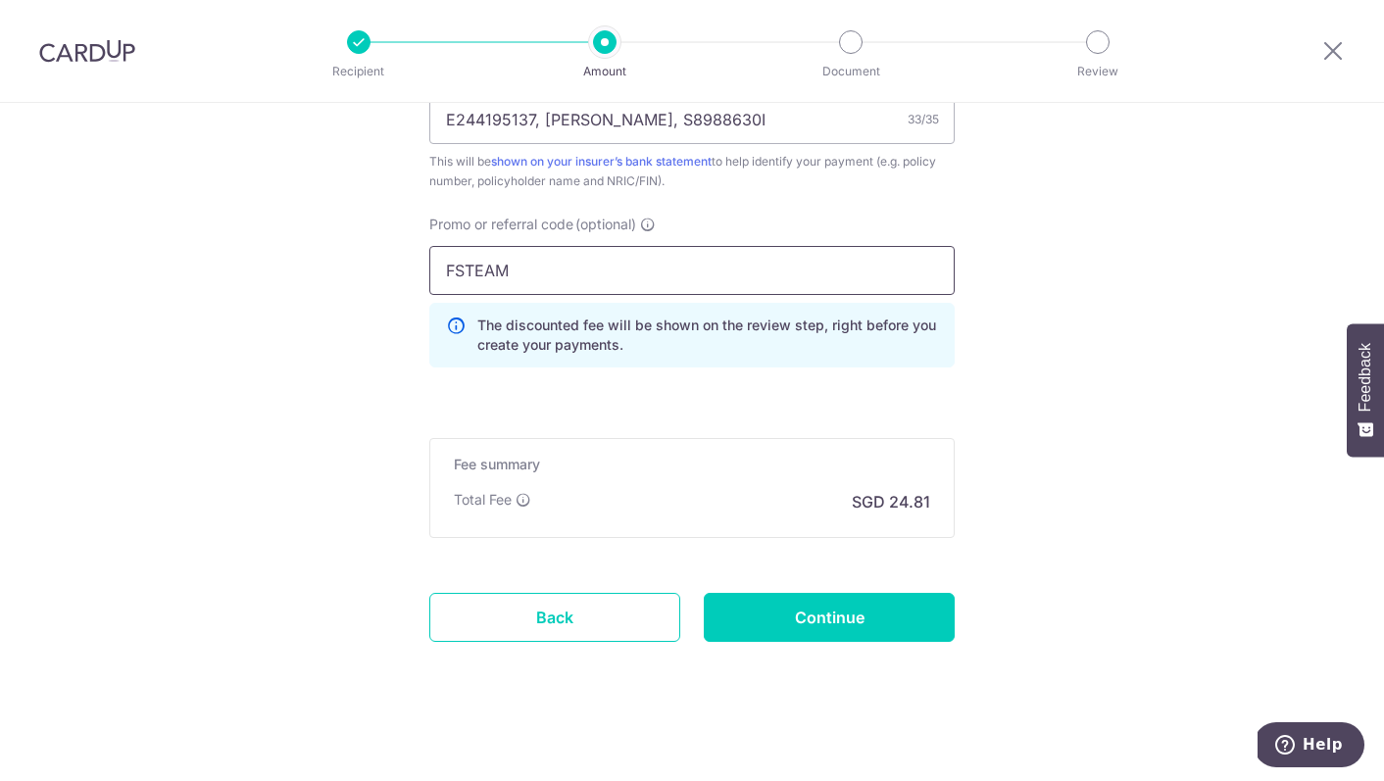
scroll to position [1264, 0]
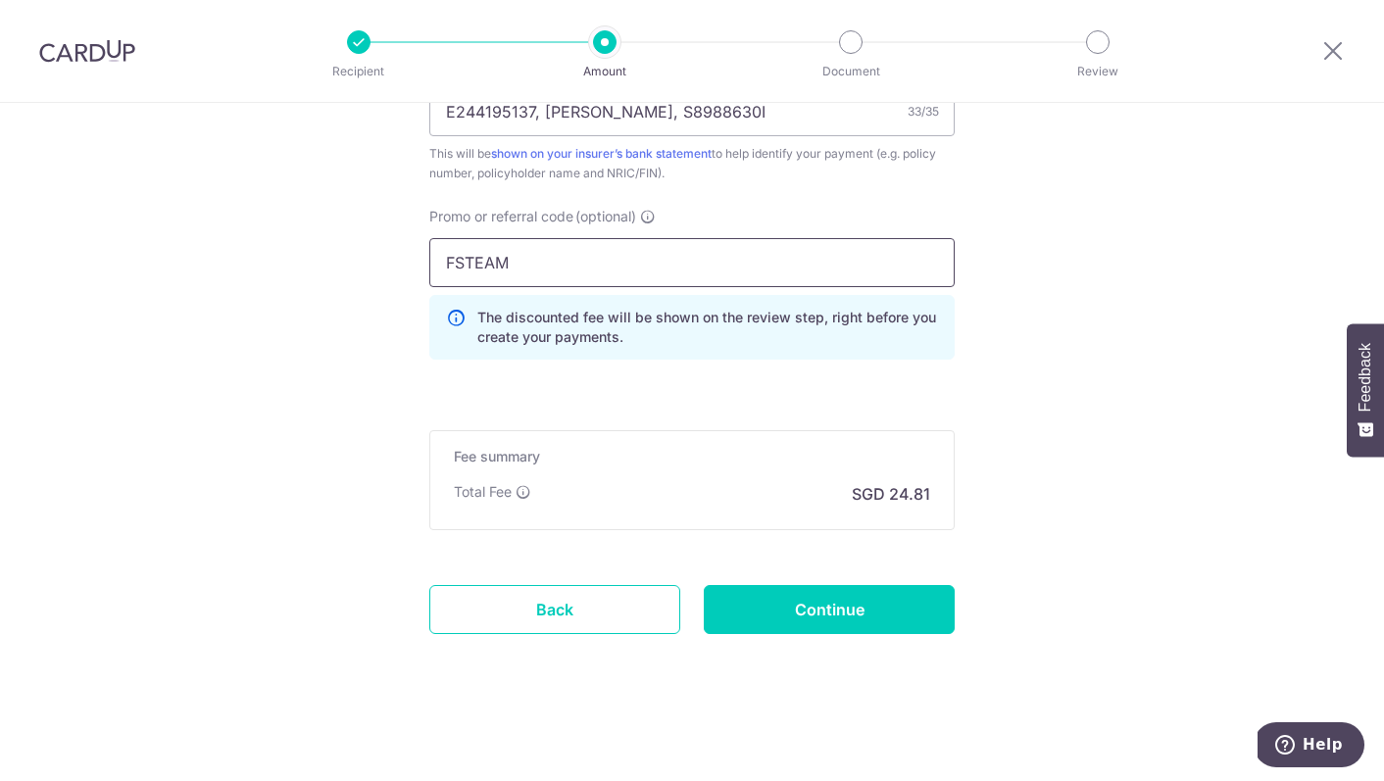
type input "FSTEAM"
click at [854, 611] on input "Continue" at bounding box center [829, 609] width 251 height 49
type input "Create Schedule"
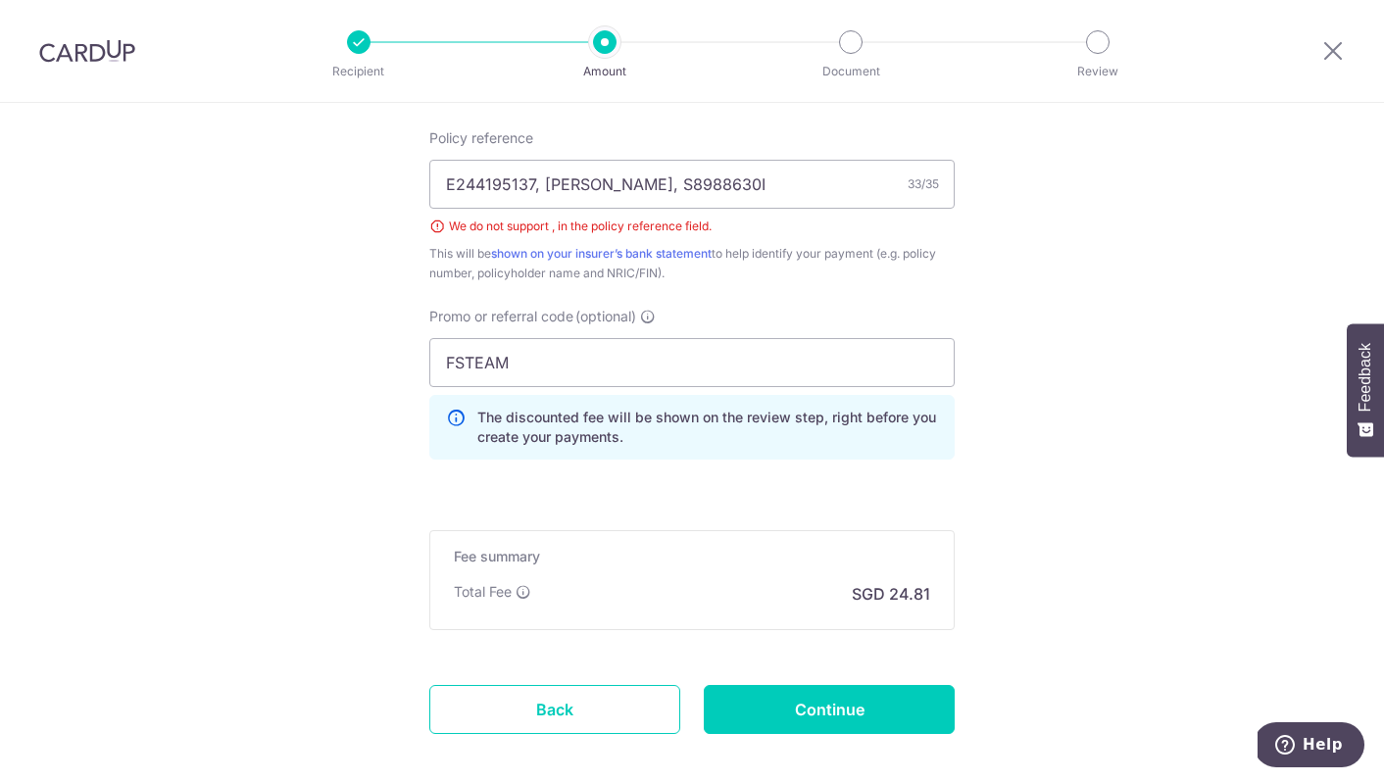
scroll to position [1182, 0]
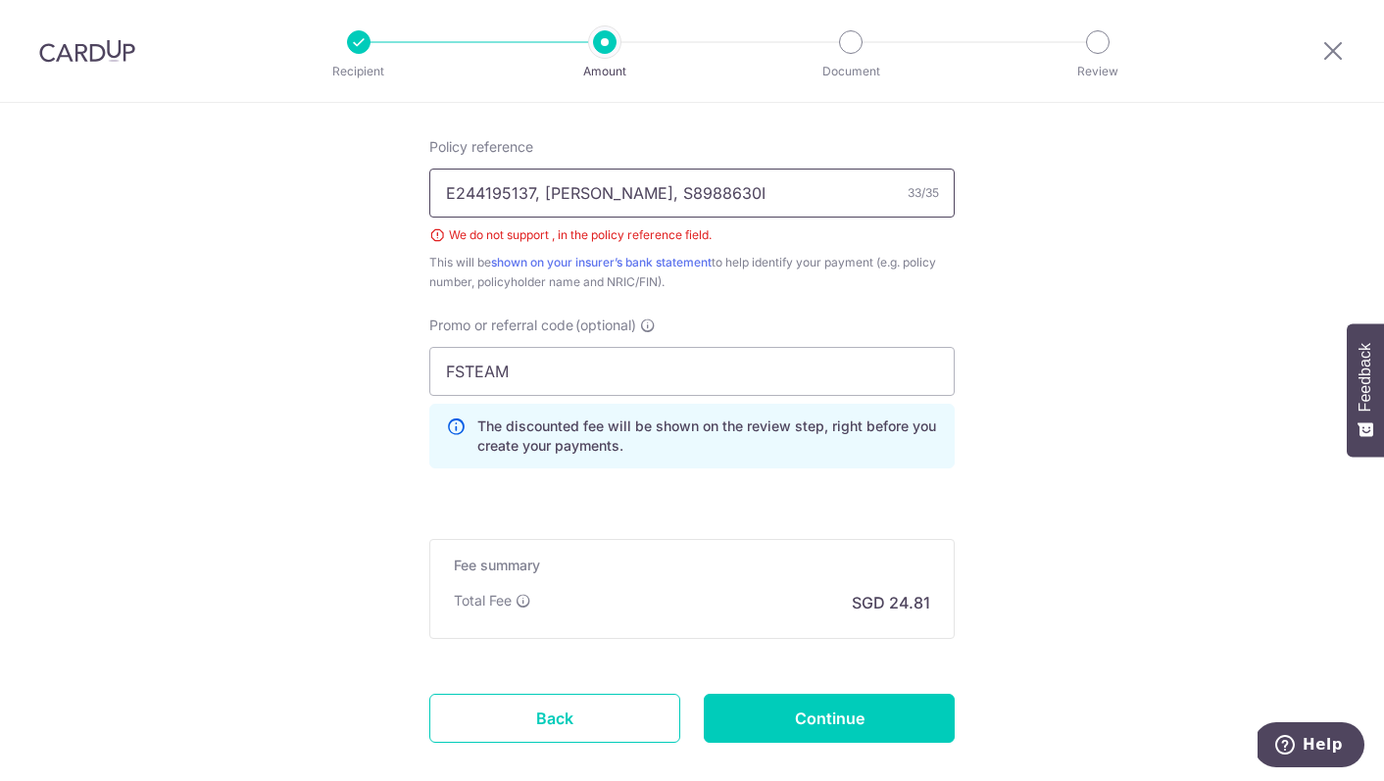
click at [538, 193] on input "E244195137, LI XIAOYAN, S8988630I" at bounding box center [692, 193] width 526 height 49
click at [628, 195] on input "E244195137 LI XIAOYAN, S8988630I" at bounding box center [692, 193] width 526 height 49
click at [536, 189] on input "E244195137 LI XIAOYAN S8988630I" at bounding box center [692, 193] width 526 height 49
click at [633, 193] on input "E244195137 LI XIAOYAN S8988630I" at bounding box center [692, 193] width 526 height 49
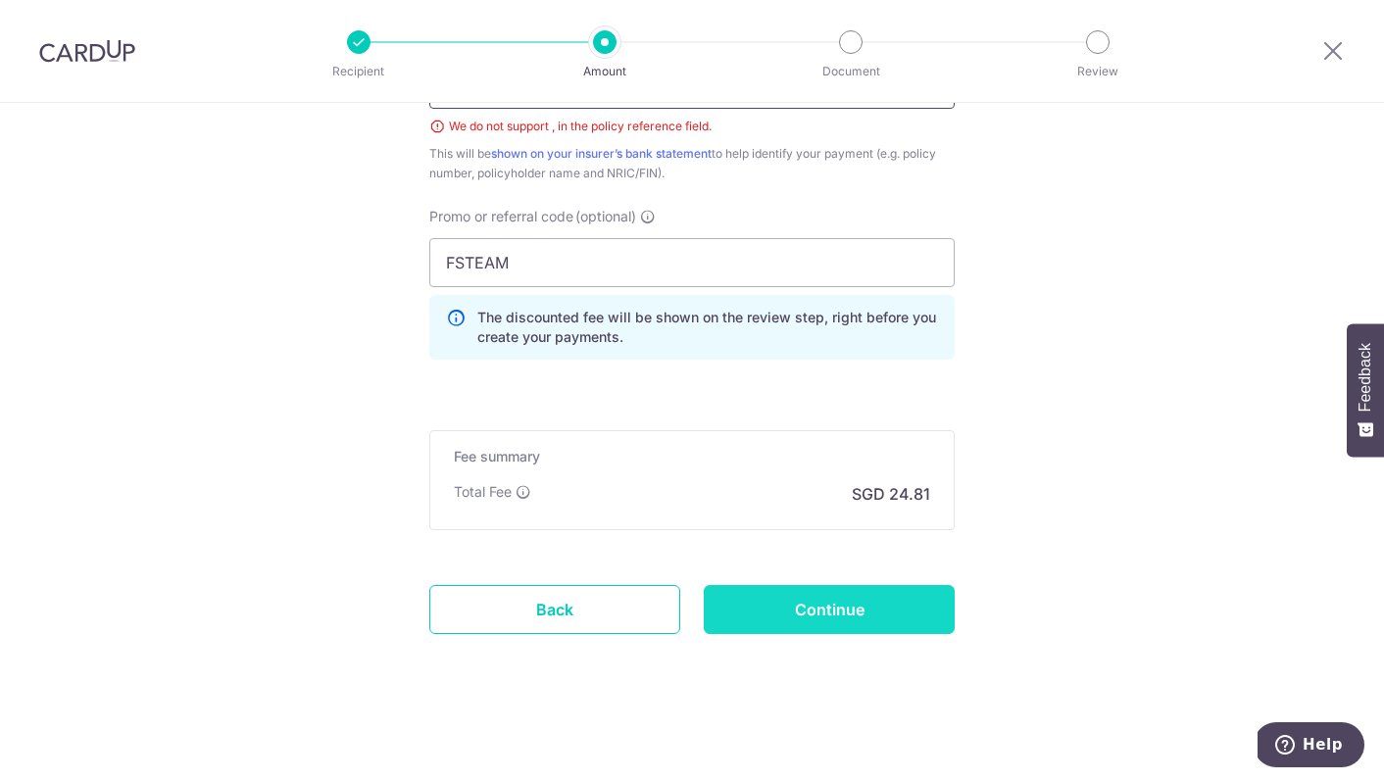
type input "E244195137 LI XIAOYAN S8988630I"
click at [820, 604] on input "Continue" at bounding box center [829, 609] width 251 height 49
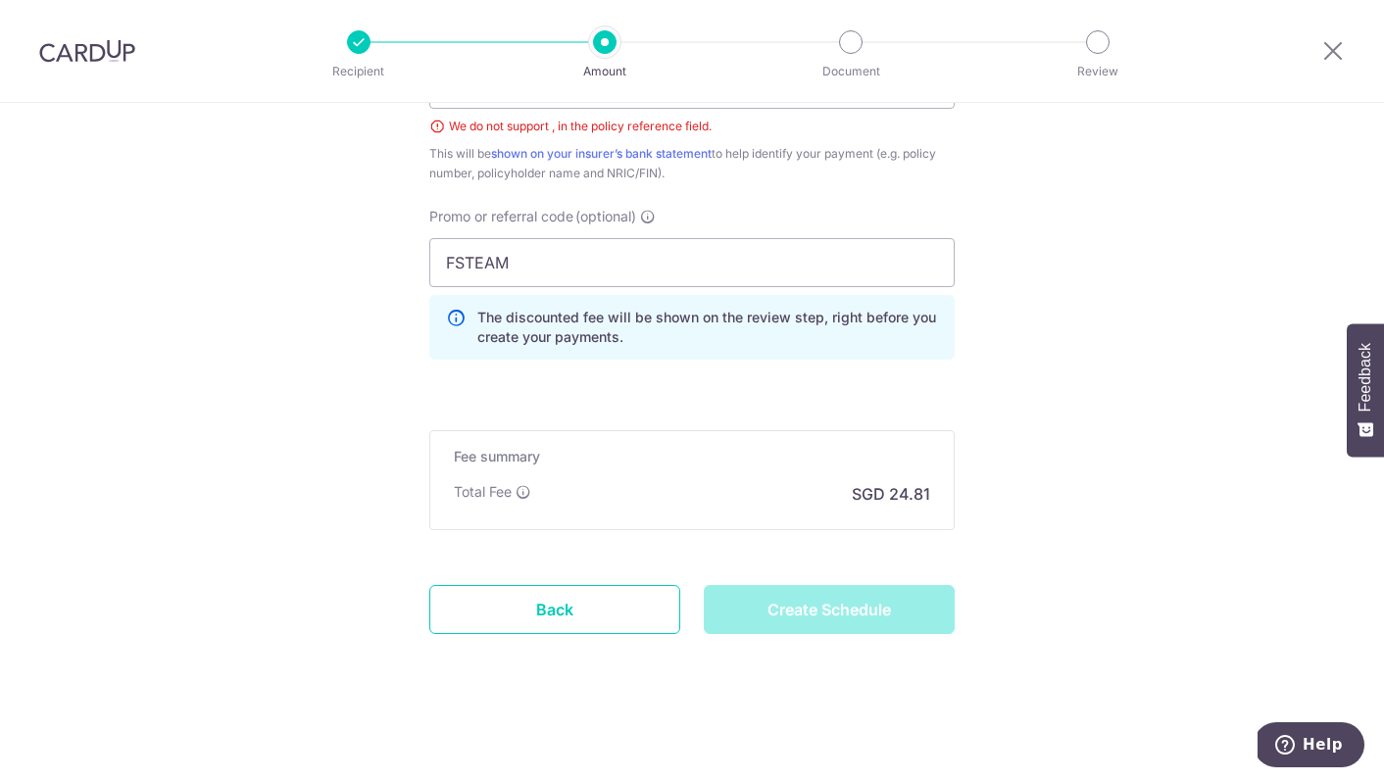
type input "Create Schedule"
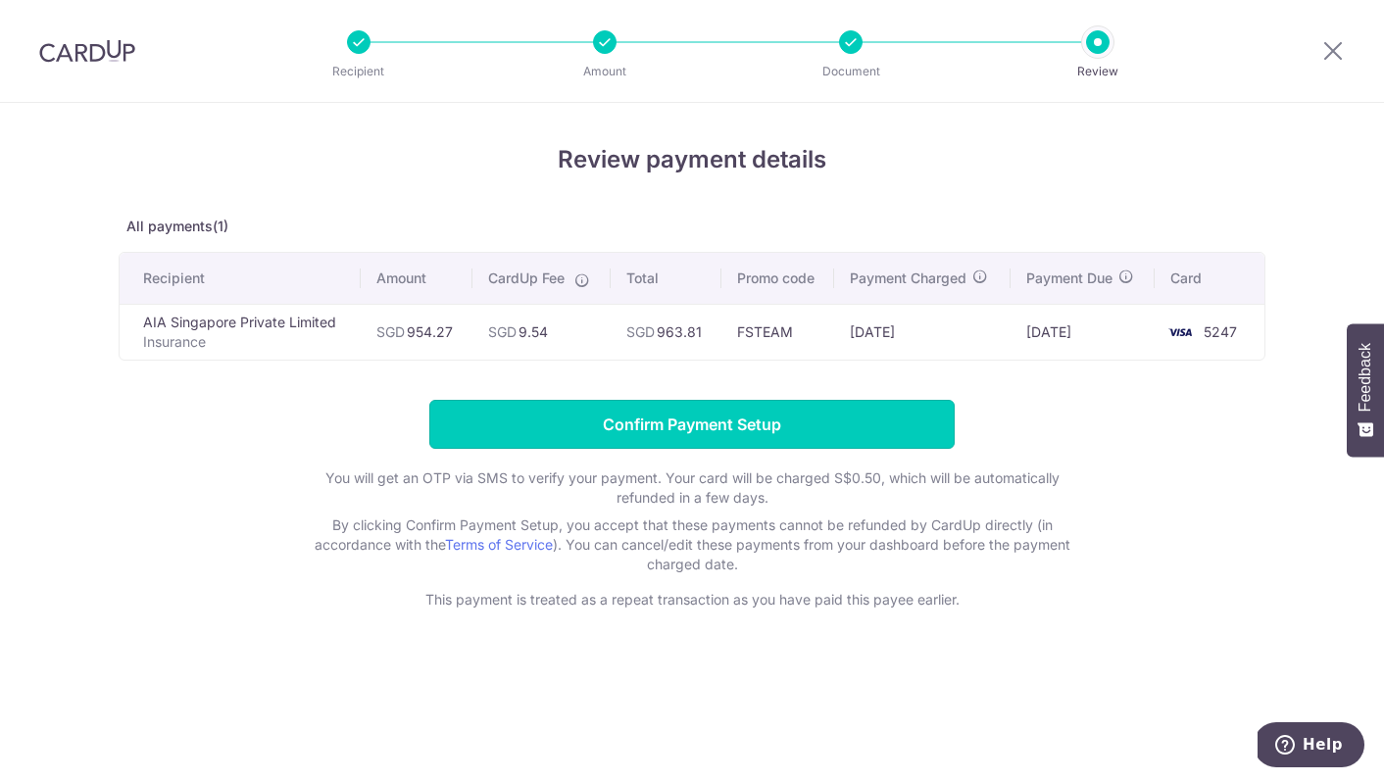
click at [733, 423] on input "Confirm Payment Setup" at bounding box center [692, 424] width 526 height 49
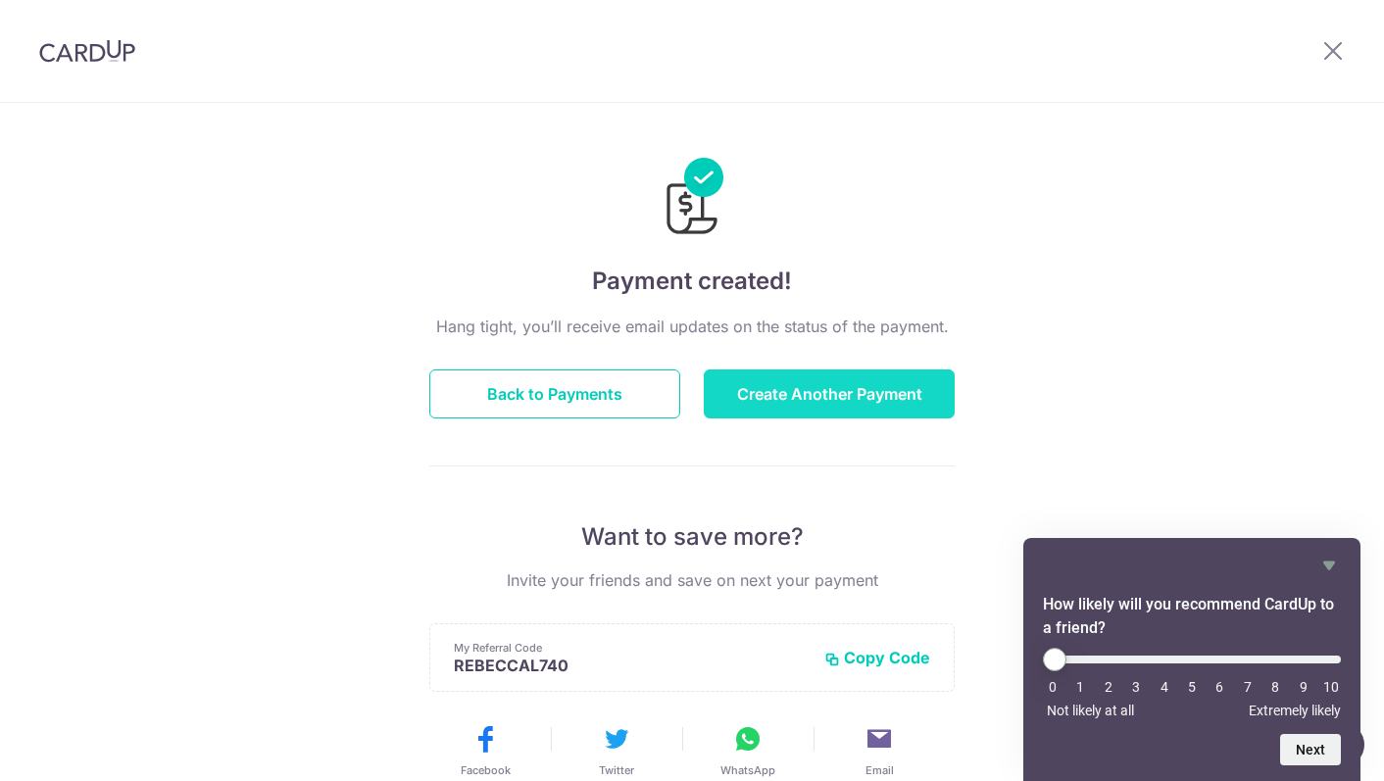
click at [803, 395] on button "Create Another Payment" at bounding box center [829, 394] width 251 height 49
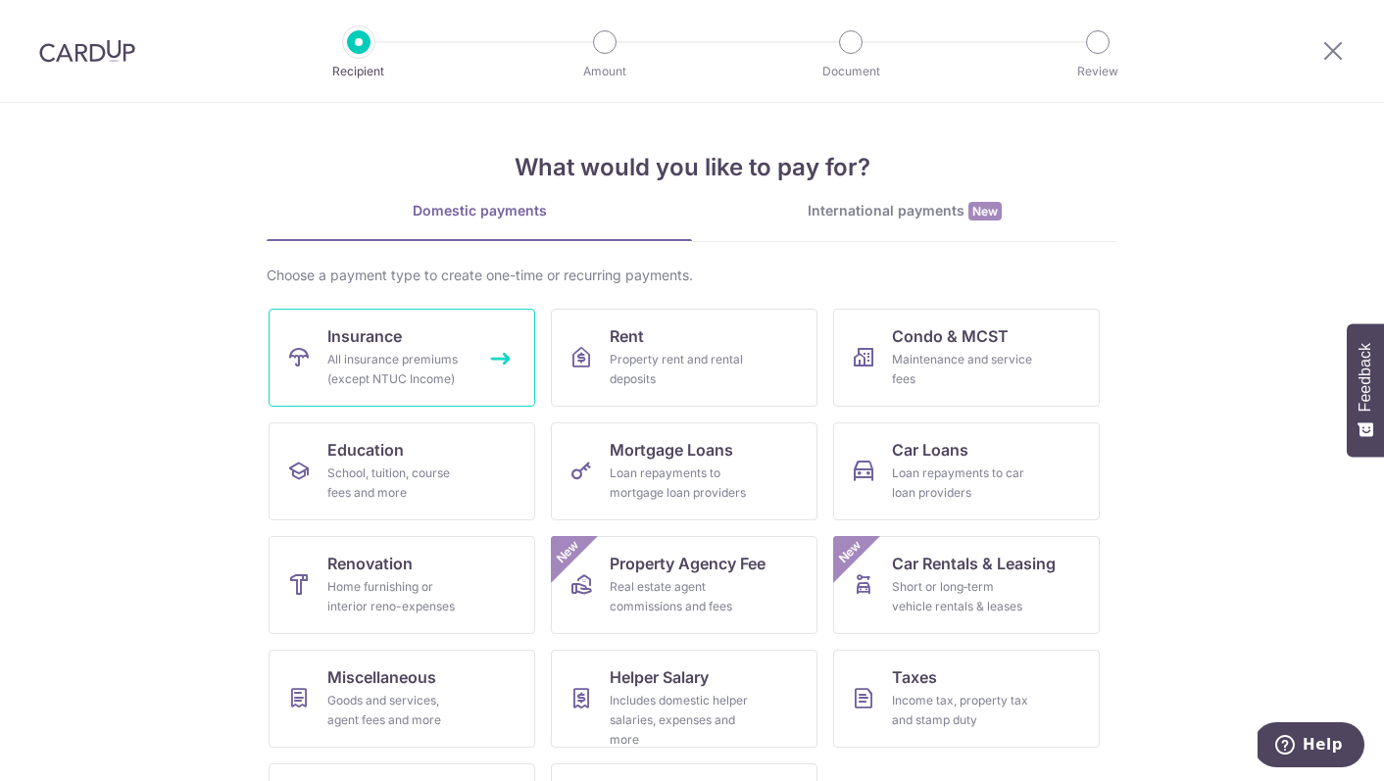
click at [409, 357] on div "All insurance premiums (except NTUC Income)" at bounding box center [397, 369] width 141 height 39
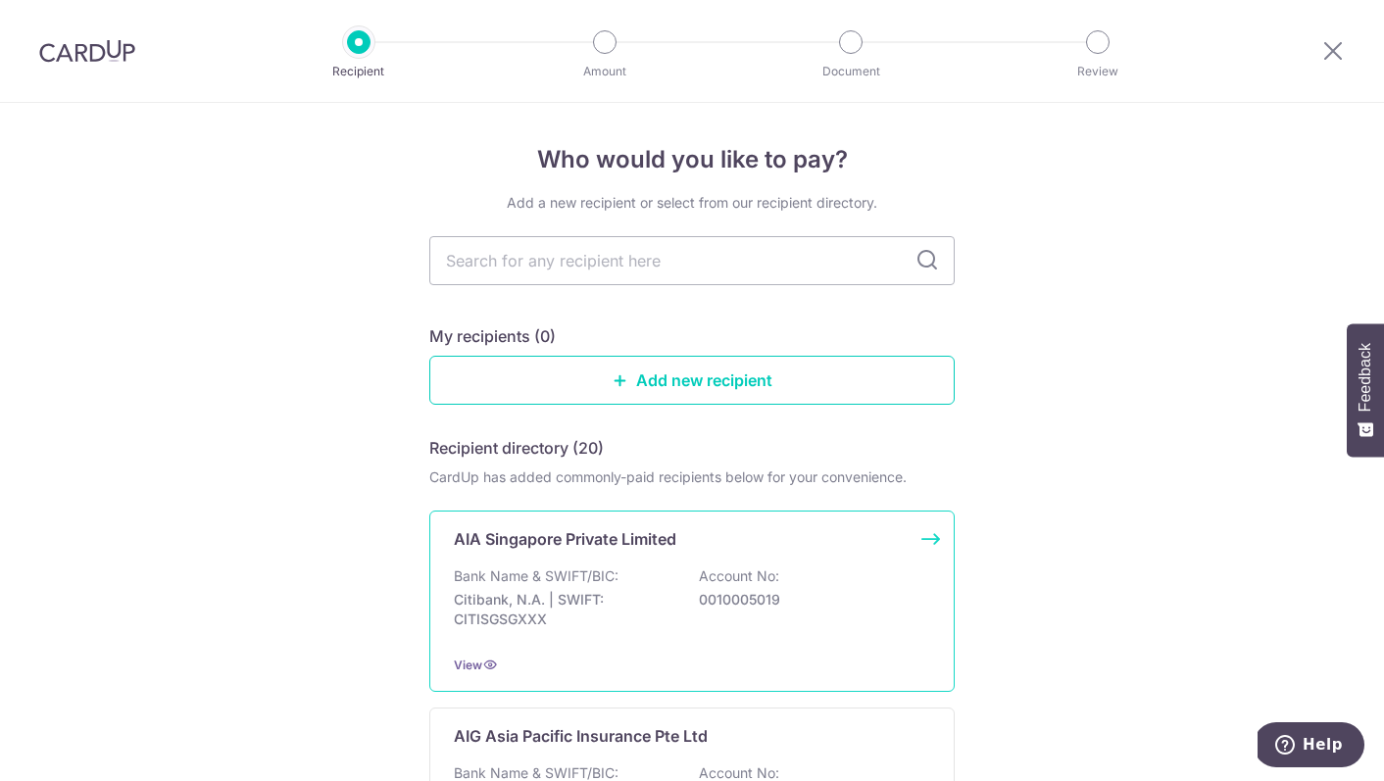
click at [620, 540] on p "AIA Singapore Private Limited" at bounding box center [565, 539] width 223 height 24
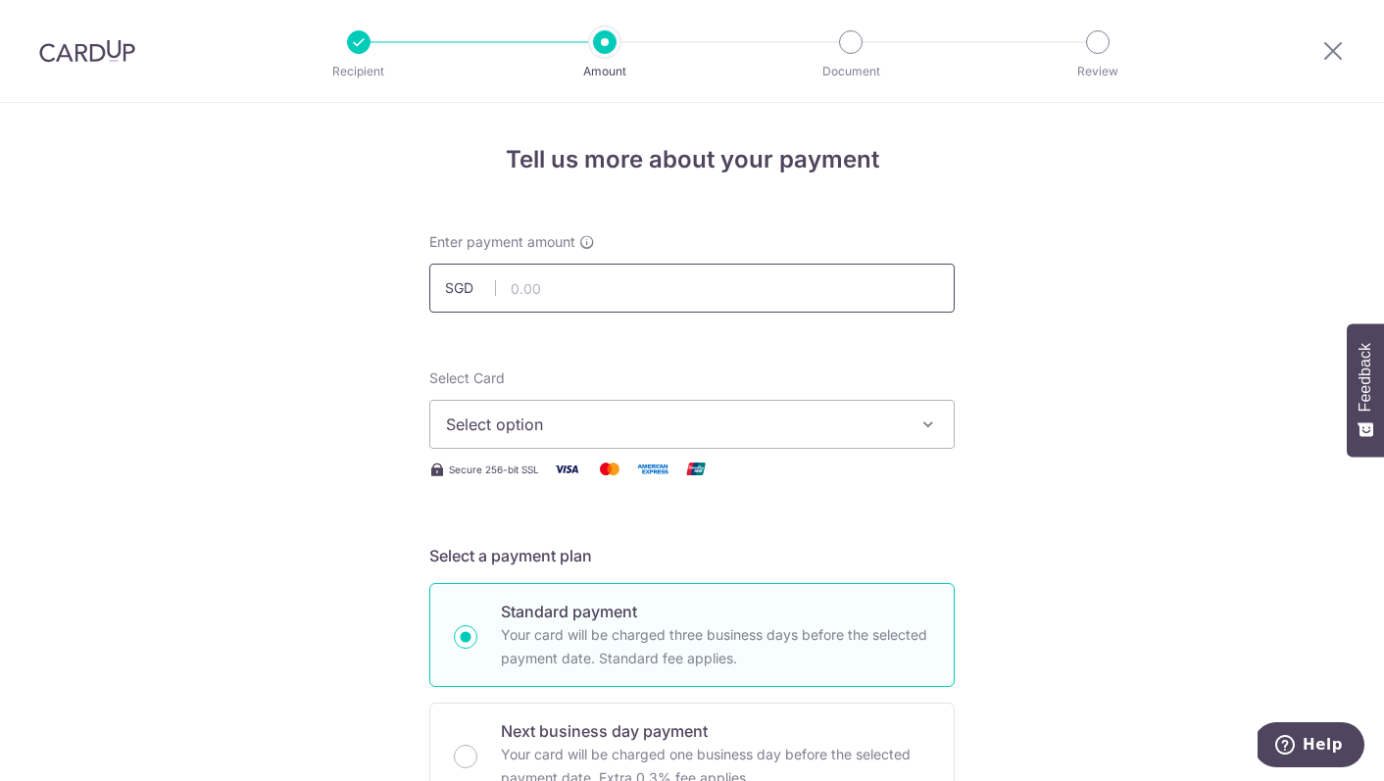
click at [551, 286] on input "text" at bounding box center [692, 288] width 526 height 49
type input "190.00"
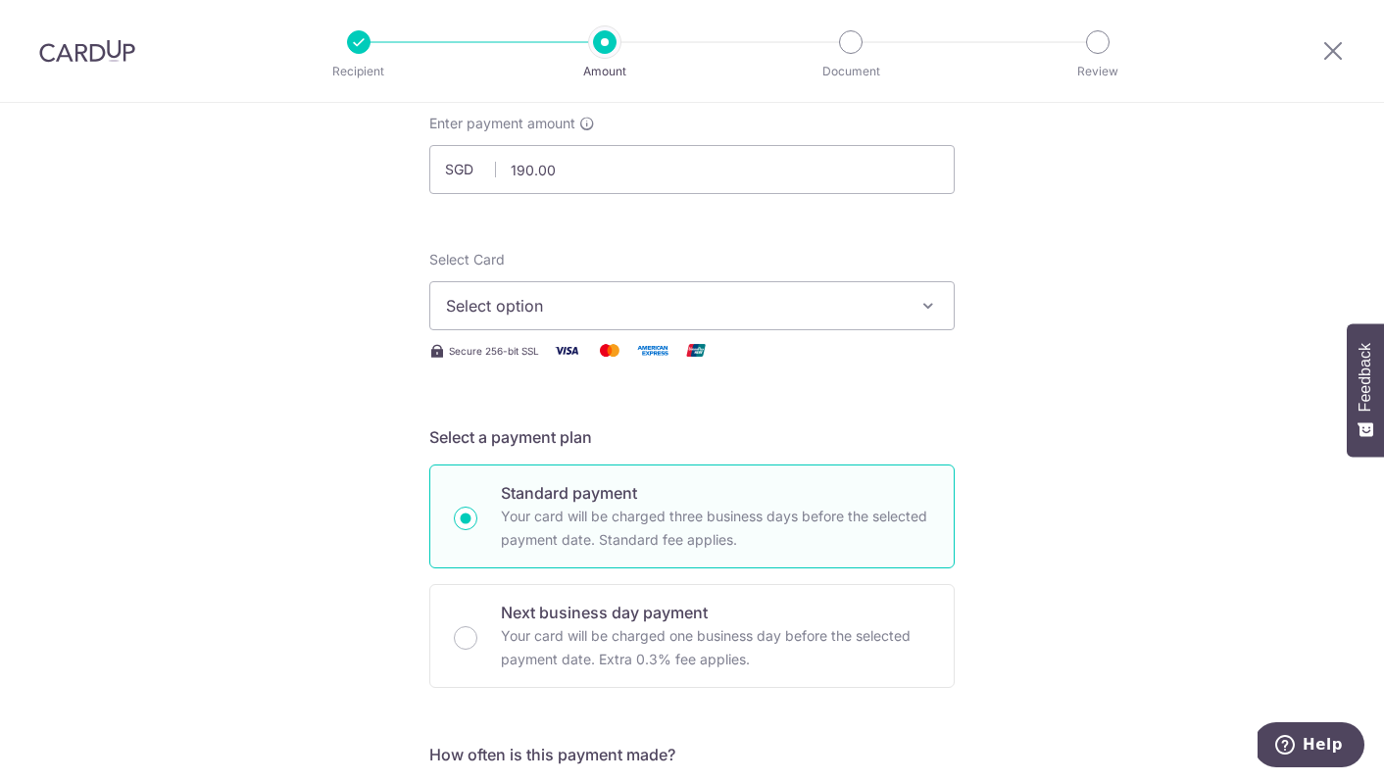
scroll to position [124, 0]
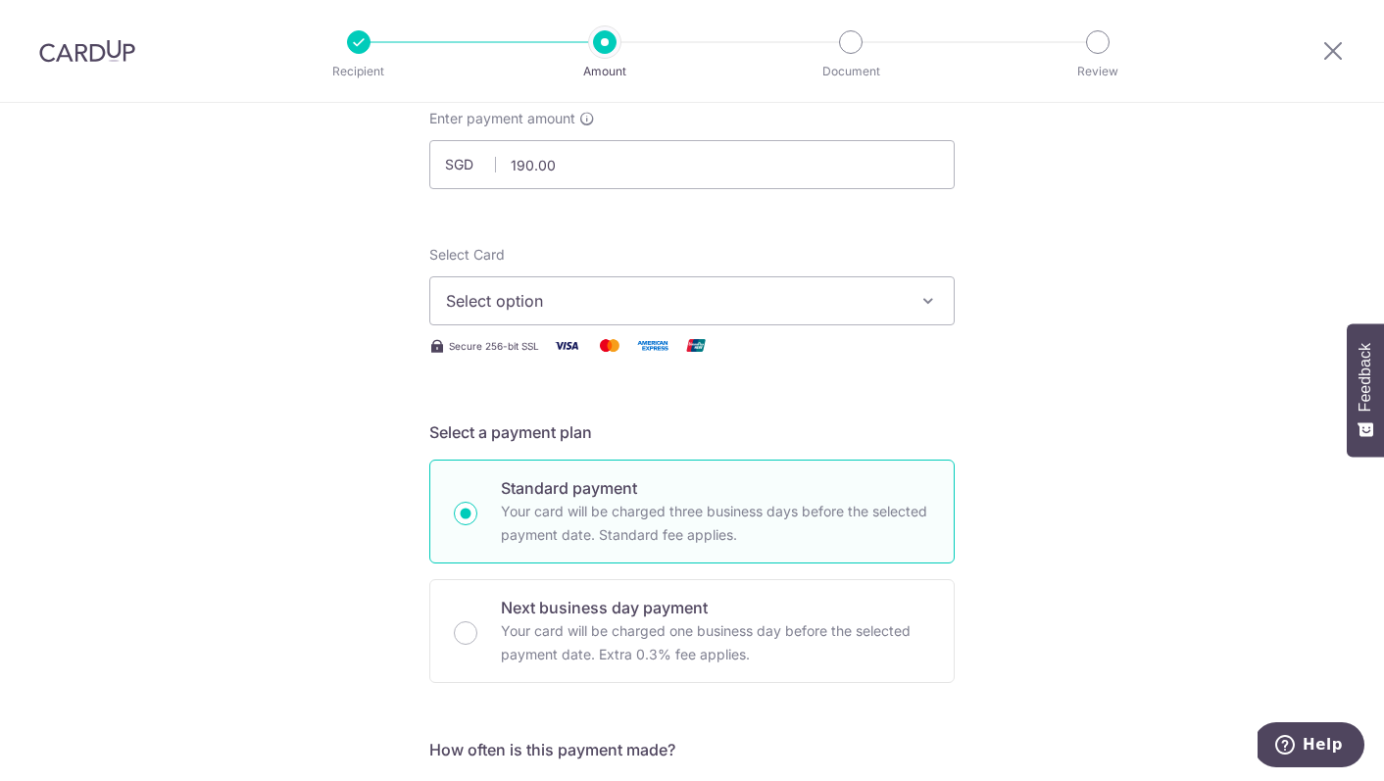
click at [487, 354] on div "Secure 256-bit SSL" at bounding box center [692, 345] width 526 height 25
click at [503, 314] on button "Select option" at bounding box center [692, 300] width 526 height 49
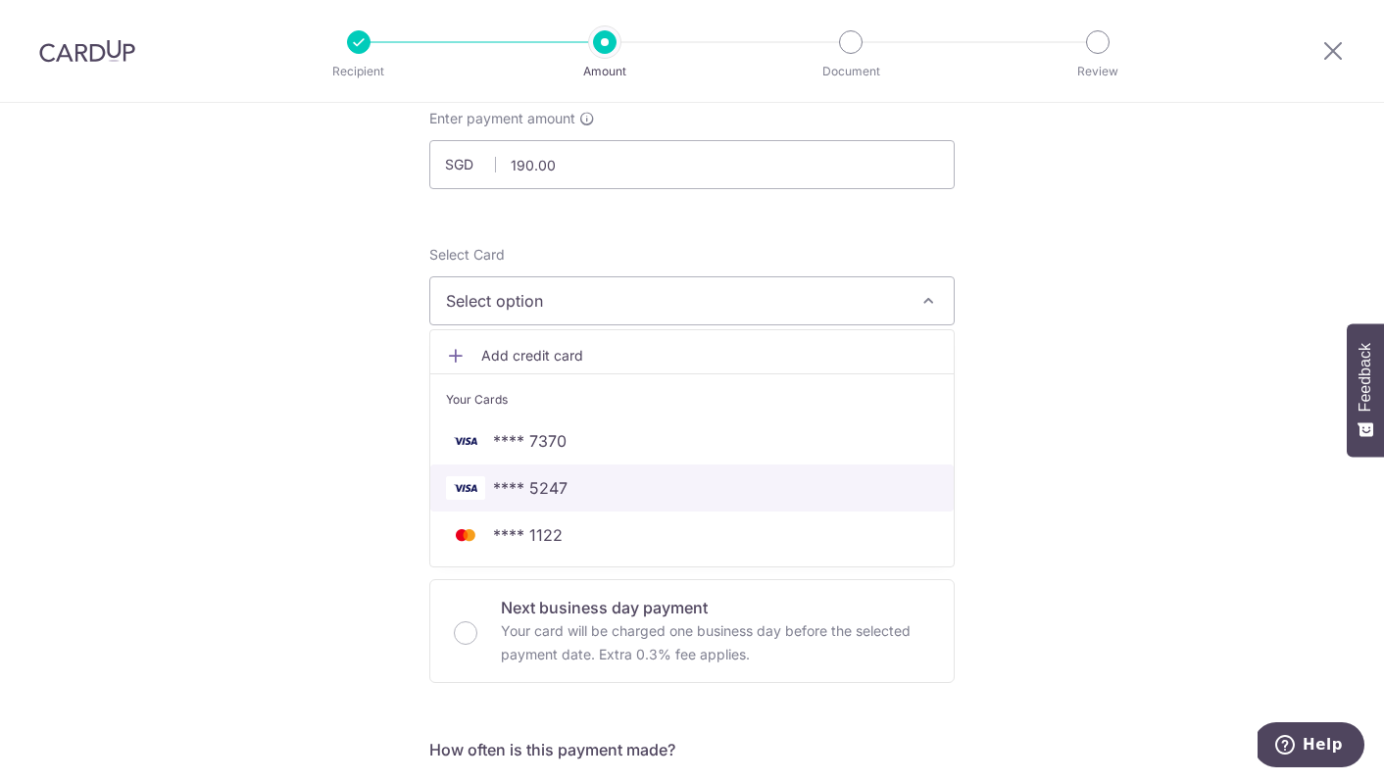
click at [538, 477] on span "**** 5247" at bounding box center [530, 489] width 75 height 24
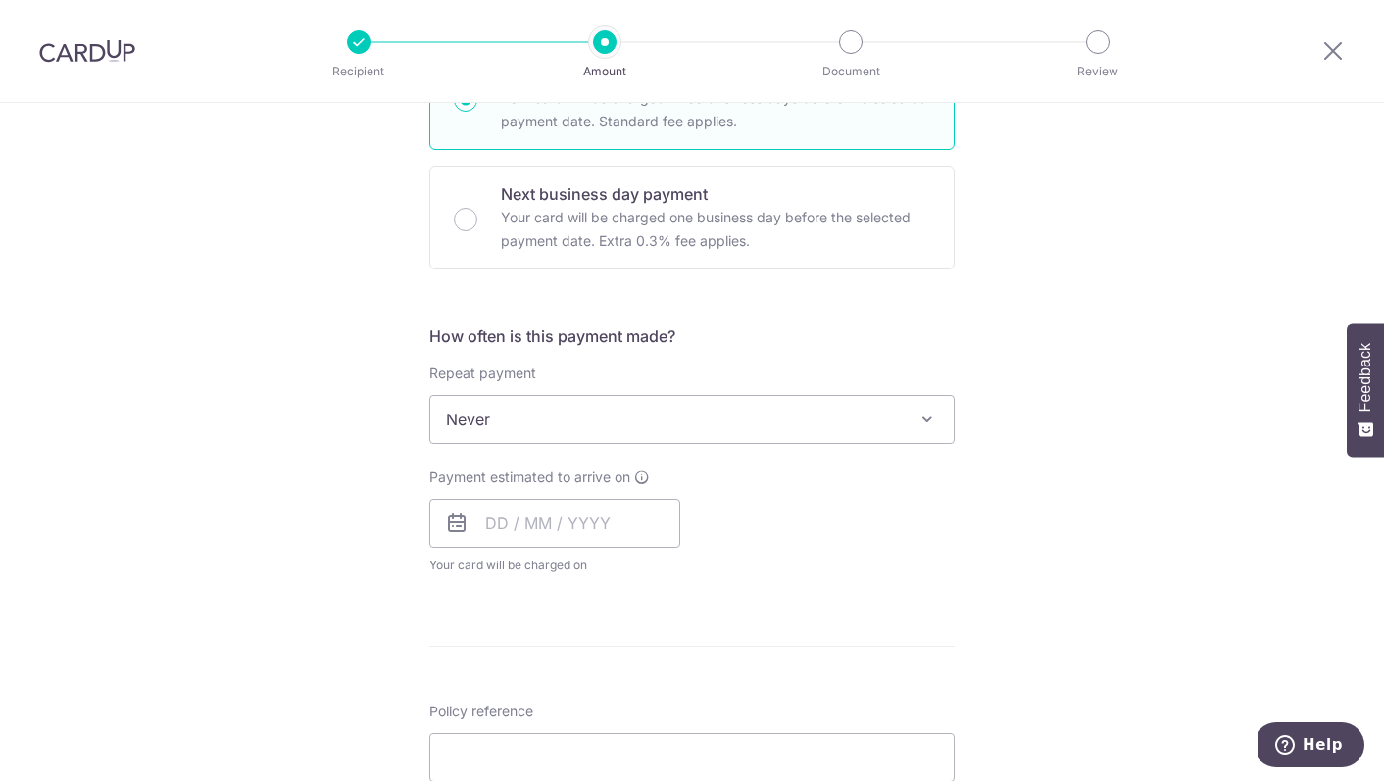
scroll to position [550, 0]
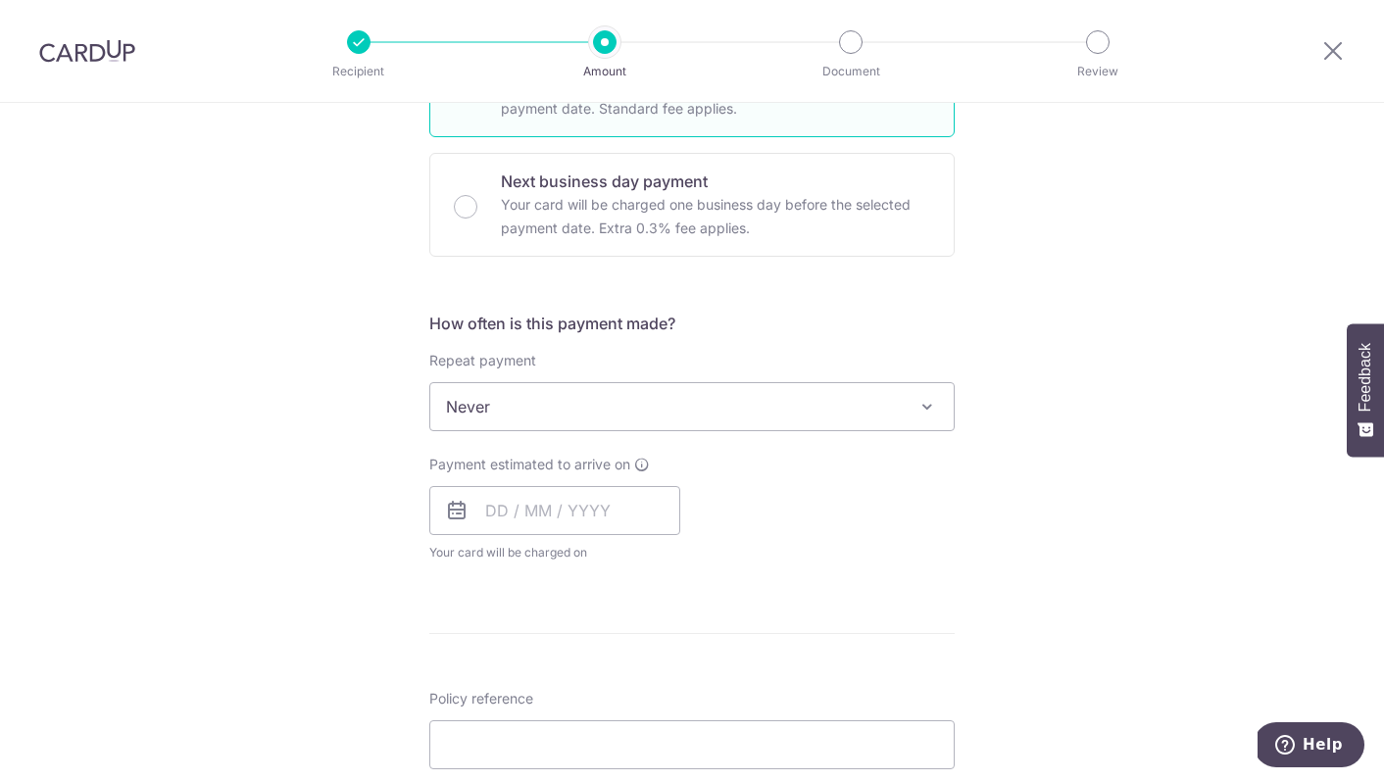
click at [455, 506] on icon at bounding box center [457, 511] width 24 height 24
click at [459, 515] on icon at bounding box center [457, 511] width 24 height 24
click at [485, 513] on input "text" at bounding box center [554, 510] width 251 height 49
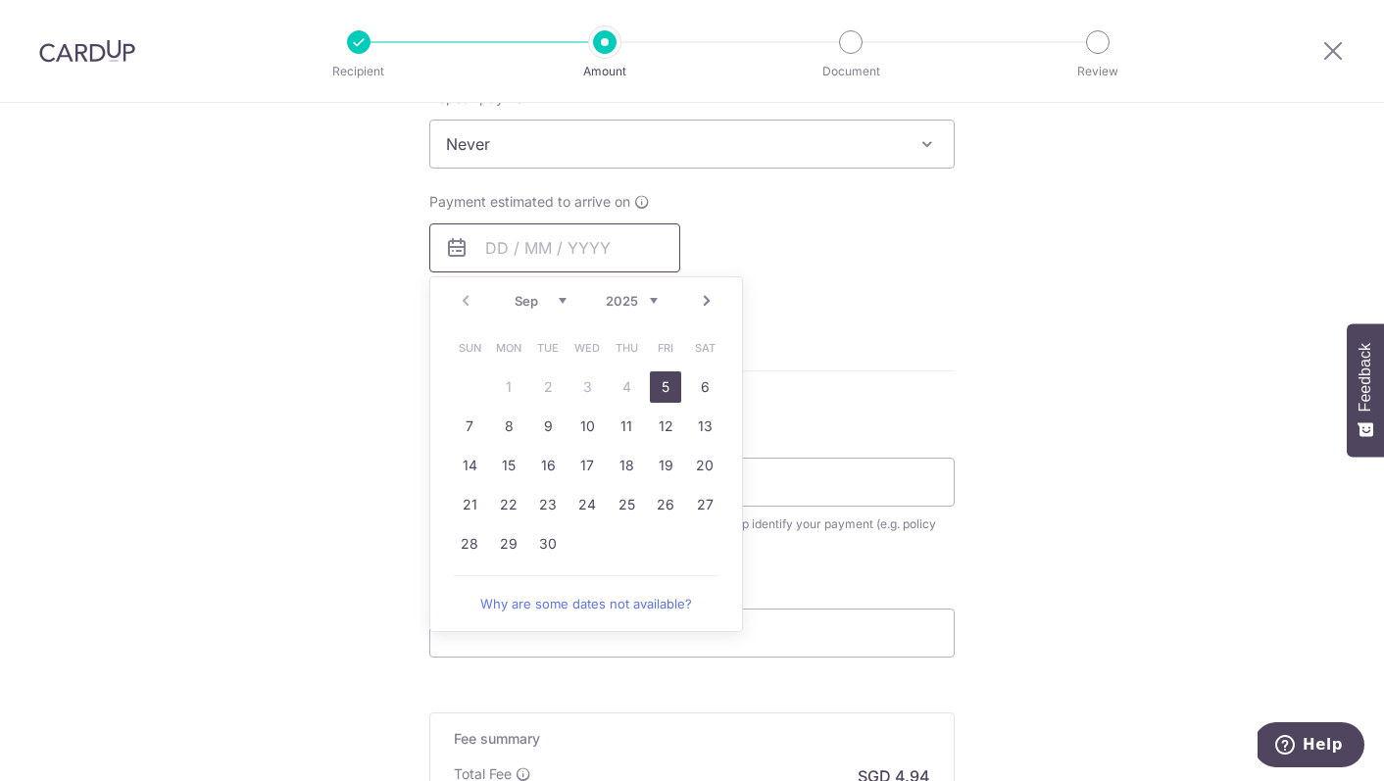
scroll to position [815, 0]
click at [665, 385] on link "5" at bounding box center [665, 385] width 31 height 31
type input "[DATE]"
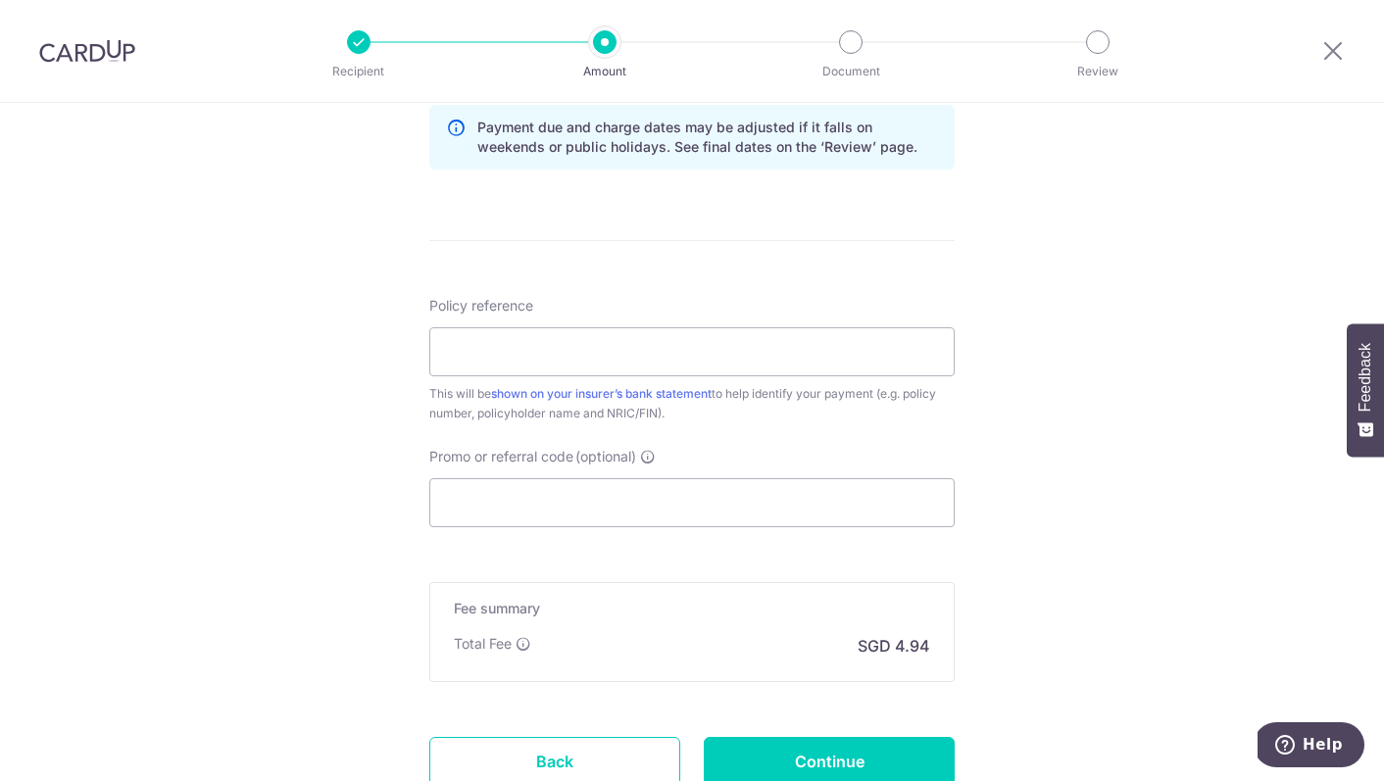
scroll to position [1064, 0]
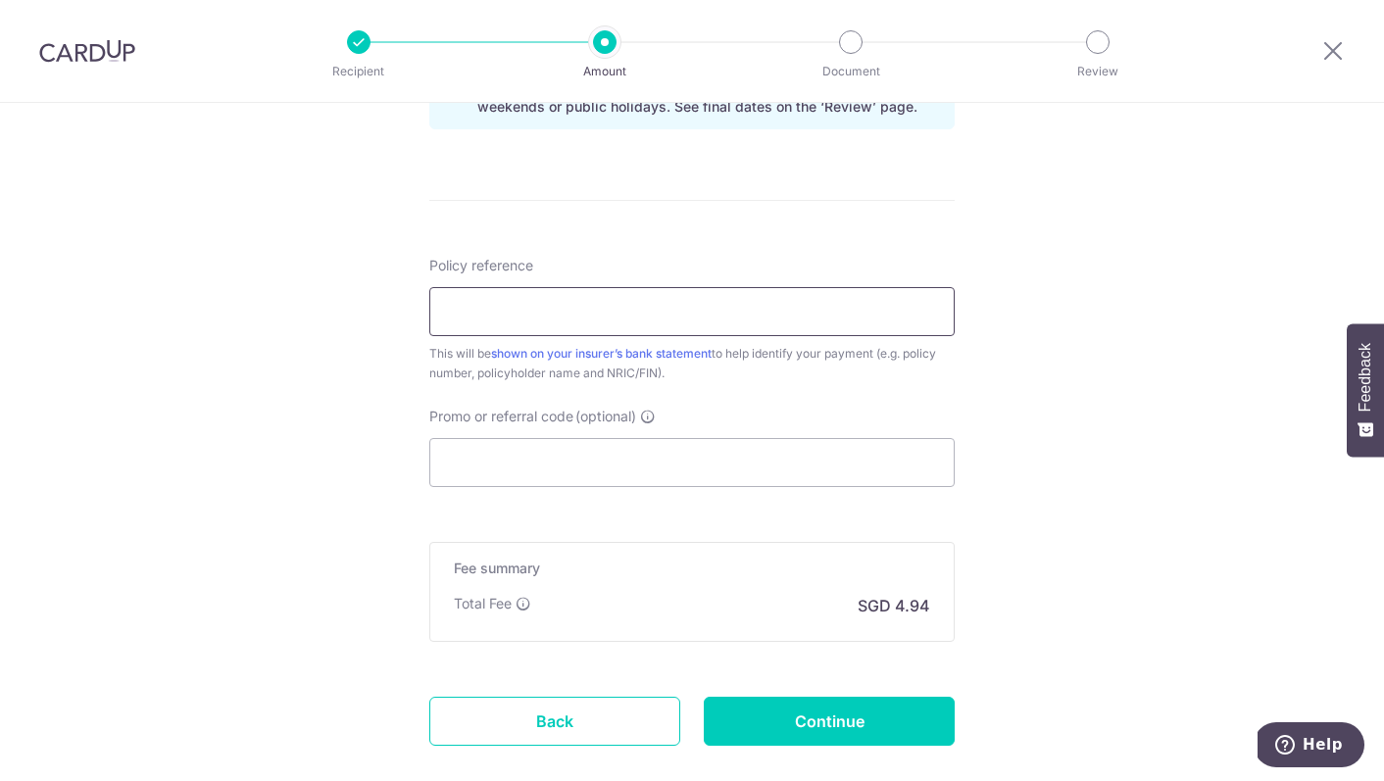
click at [729, 312] on input "Policy reference" at bounding box center [692, 311] width 526 height 49
paste input "H244195137"
type input "H244195137 LI XIAOYAN S8988630I"
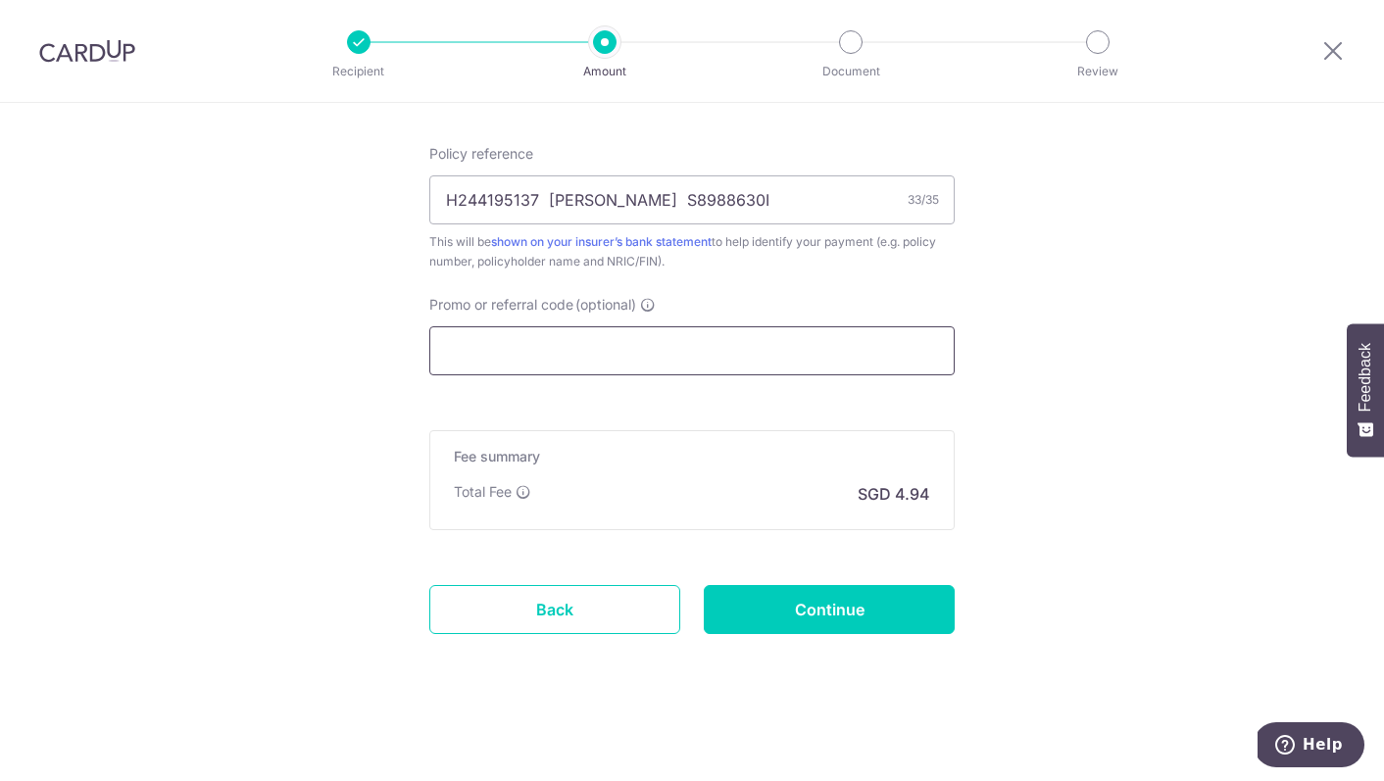
click at [491, 339] on input "Promo or referral code (optional)" at bounding box center [692, 350] width 526 height 49
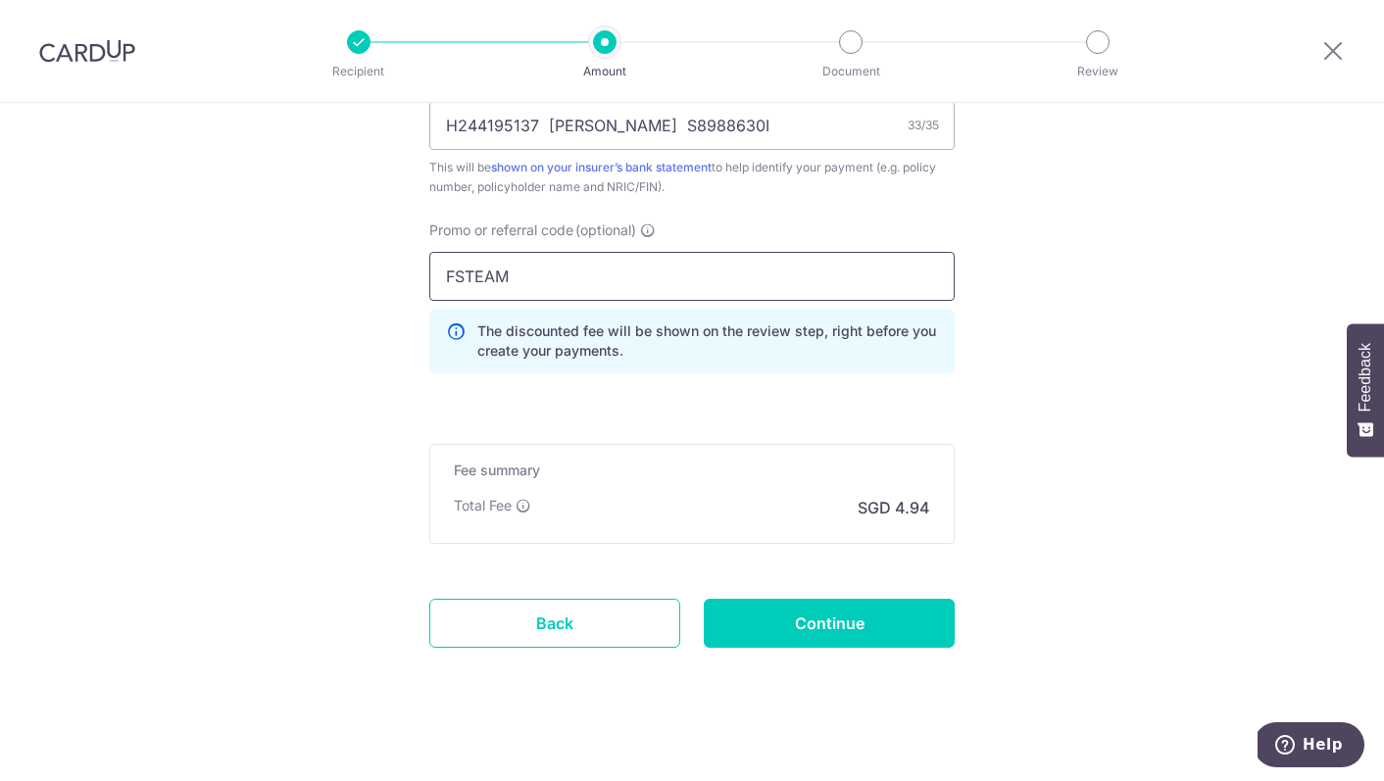
scroll to position [1264, 0]
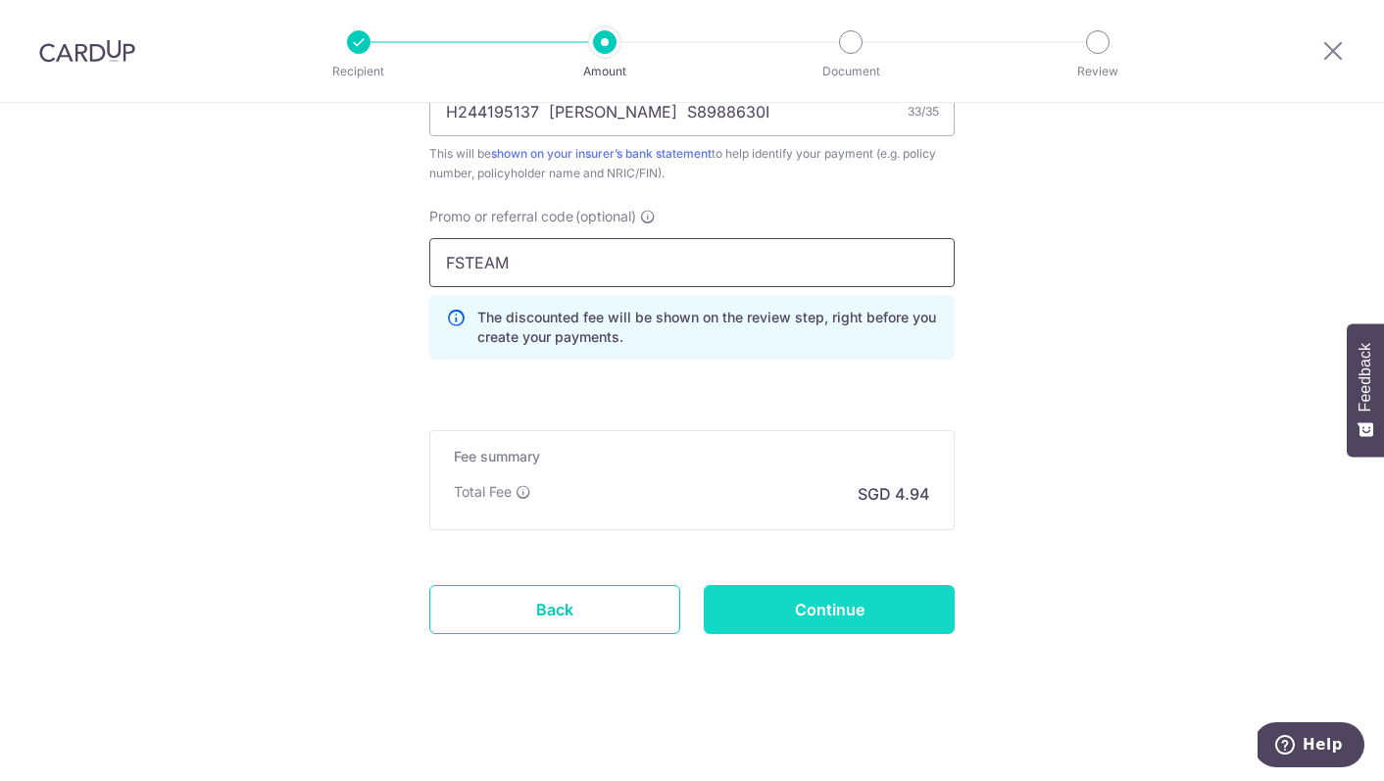
type input "FSTEAM"
click at [846, 611] on input "Continue" at bounding box center [829, 609] width 251 height 49
type input "Create Schedule"
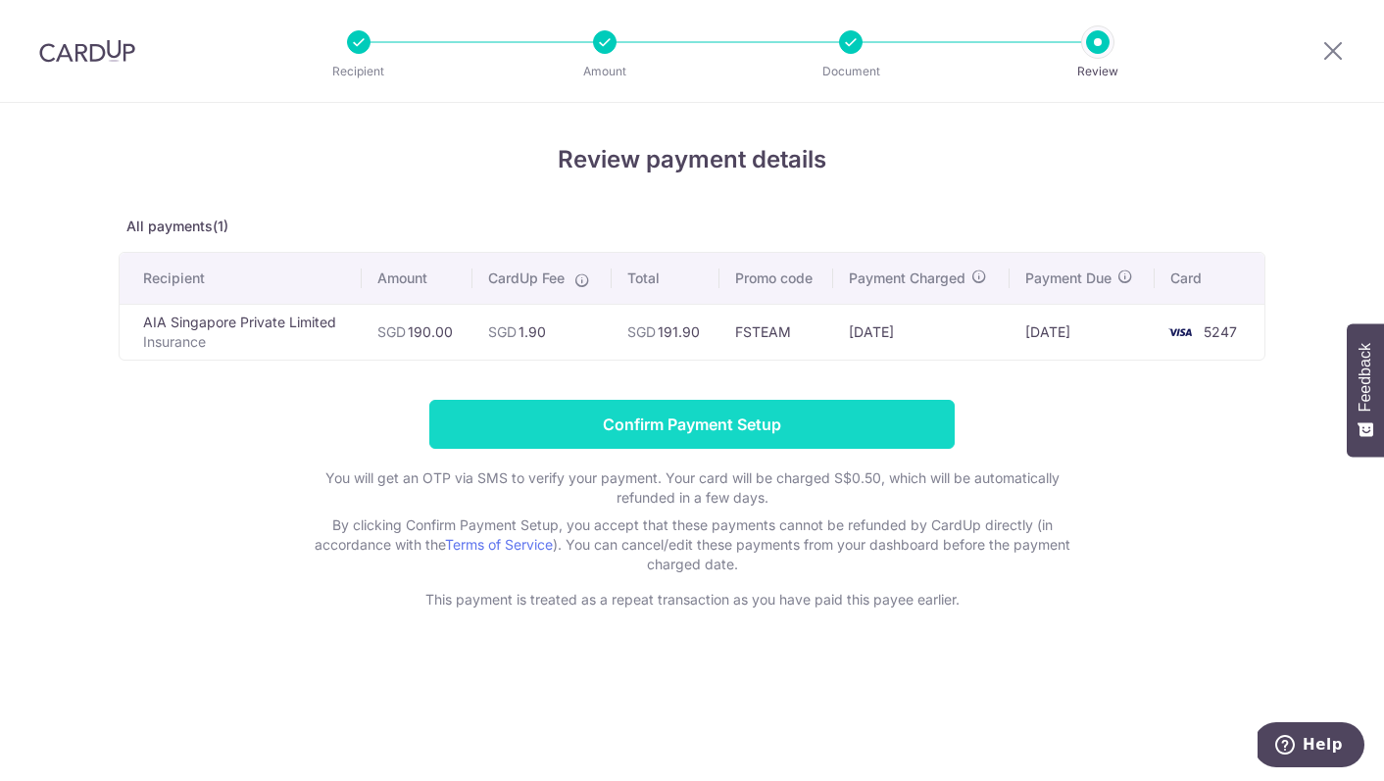
click at [721, 426] on input "Confirm Payment Setup" at bounding box center [692, 424] width 526 height 49
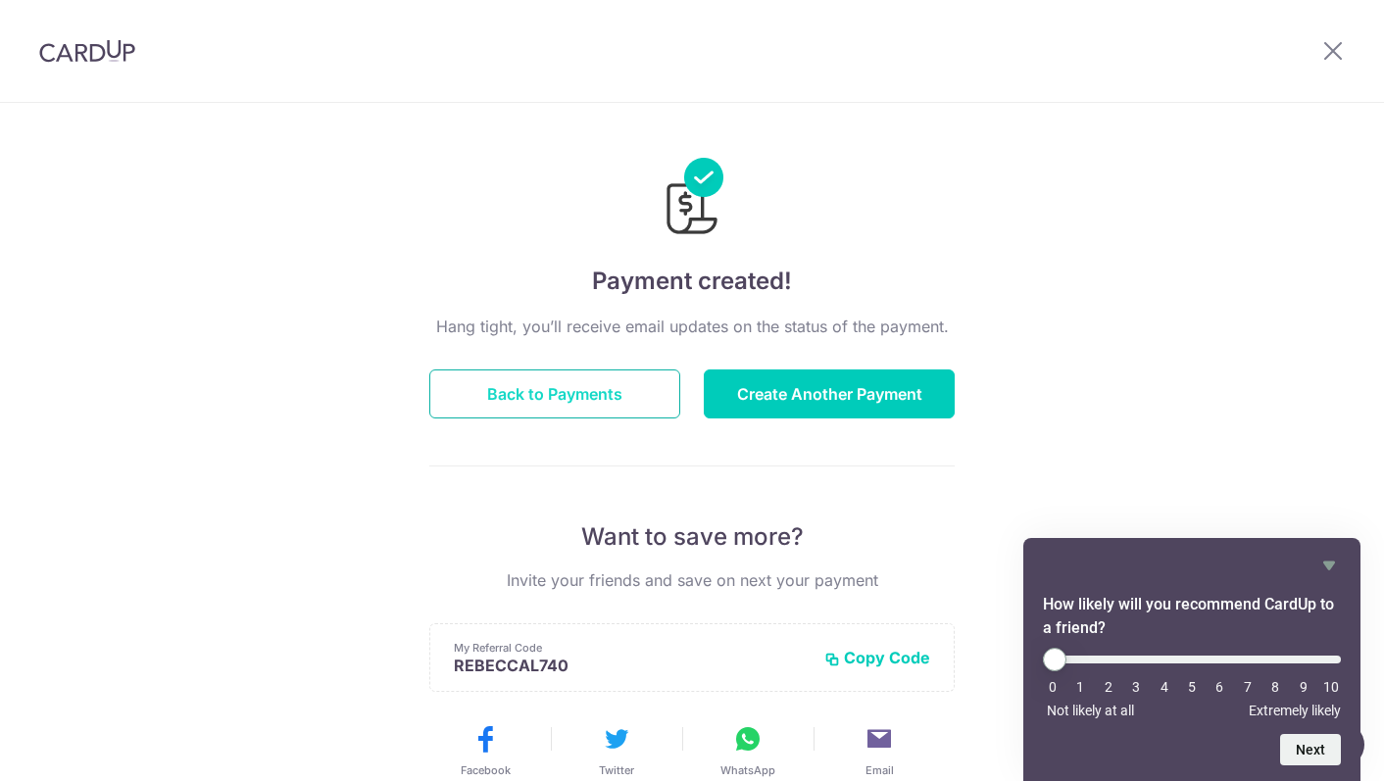
click at [563, 379] on button "Back to Payments" at bounding box center [554, 394] width 251 height 49
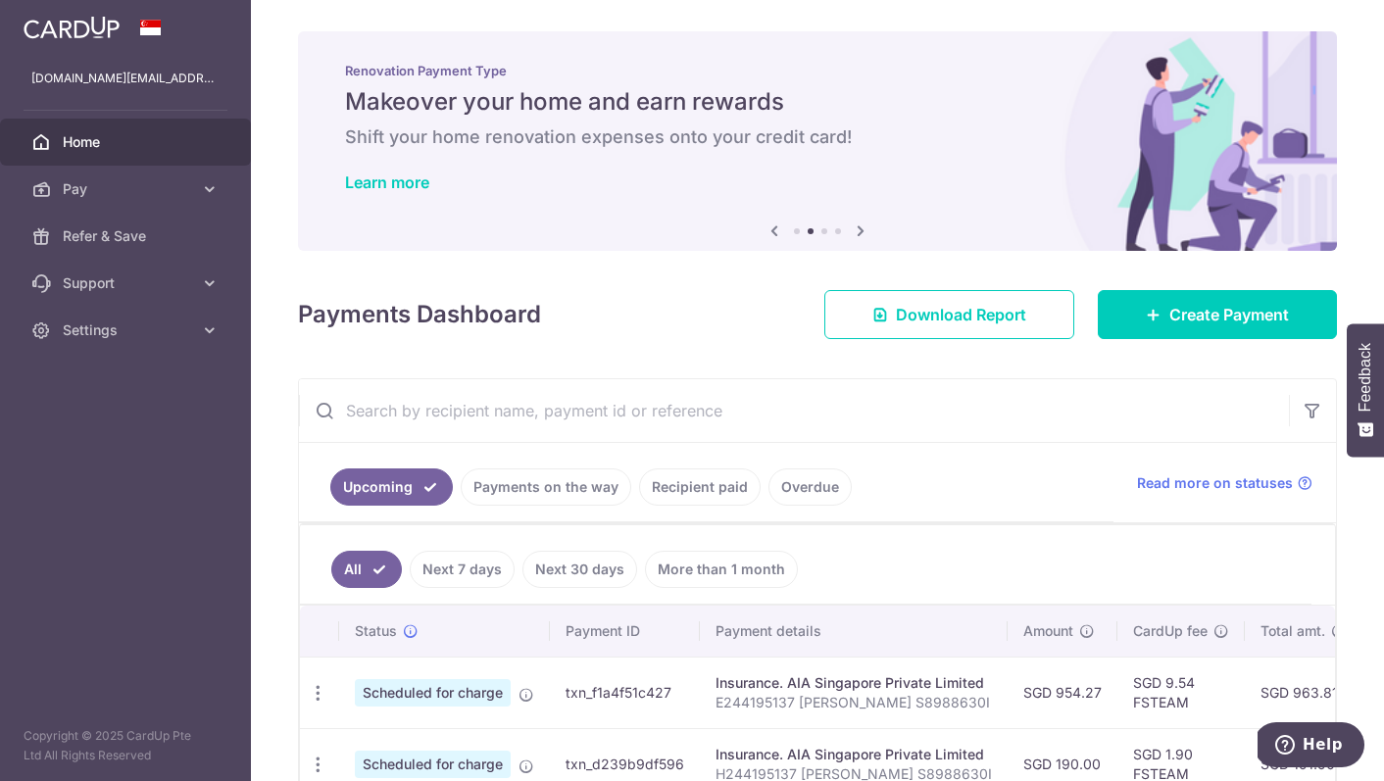
scroll to position [115, 0]
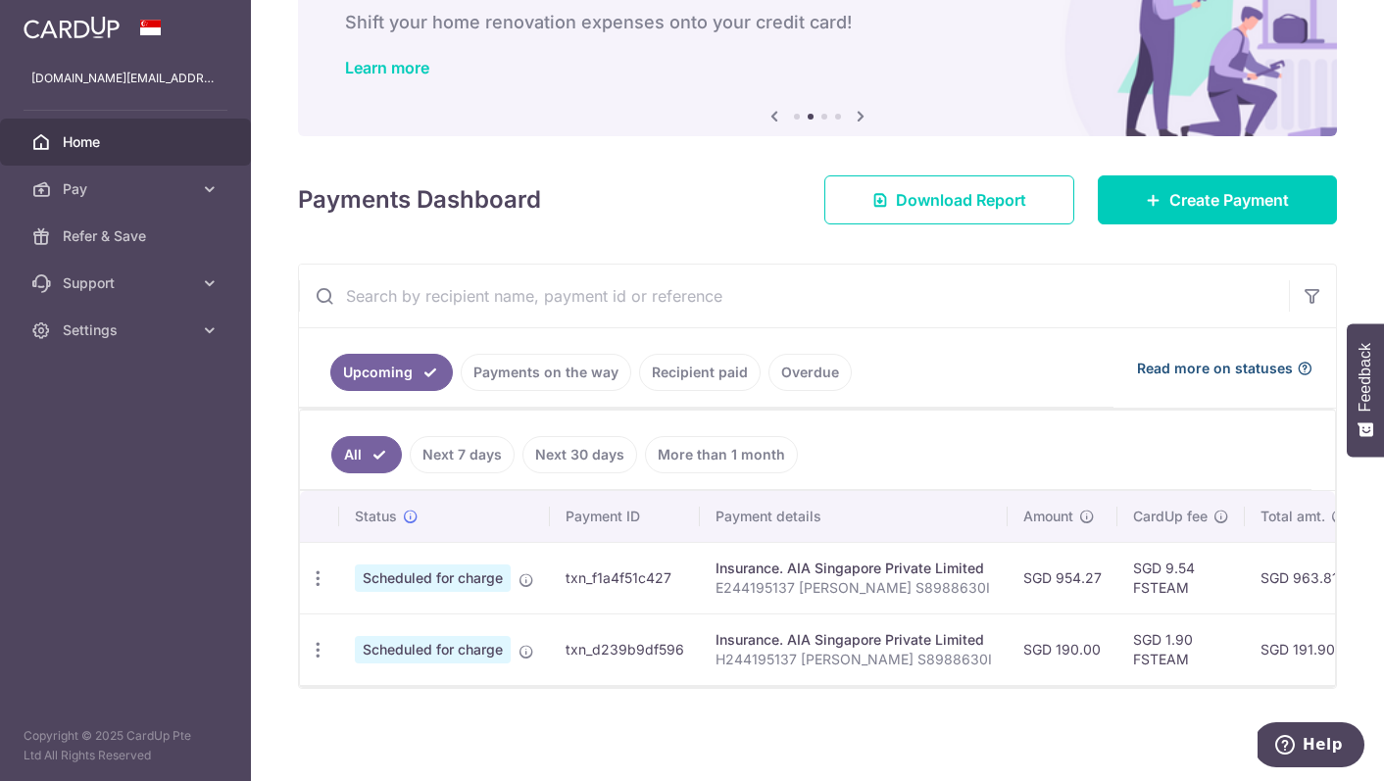
click at [1303, 368] on icon at bounding box center [1305, 369] width 16 height 16
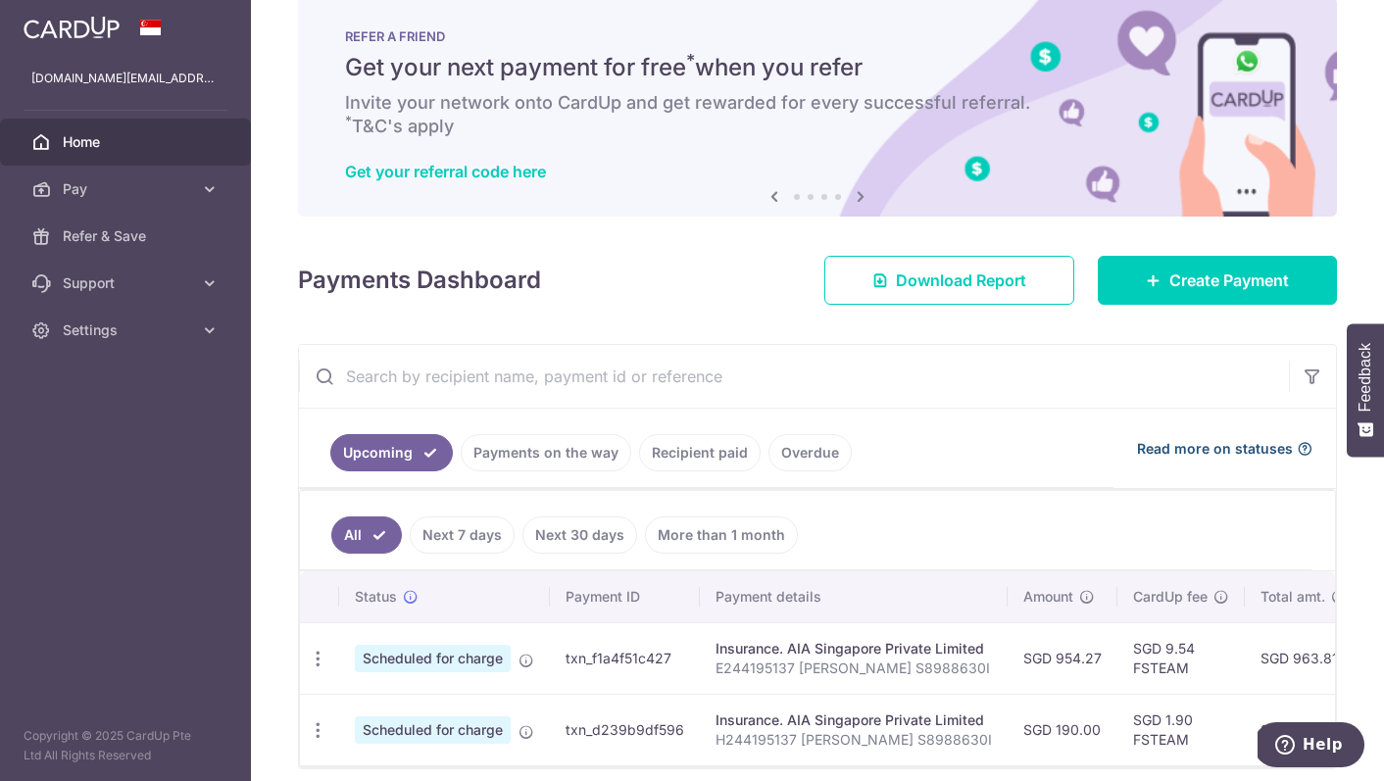
scroll to position [0, 0]
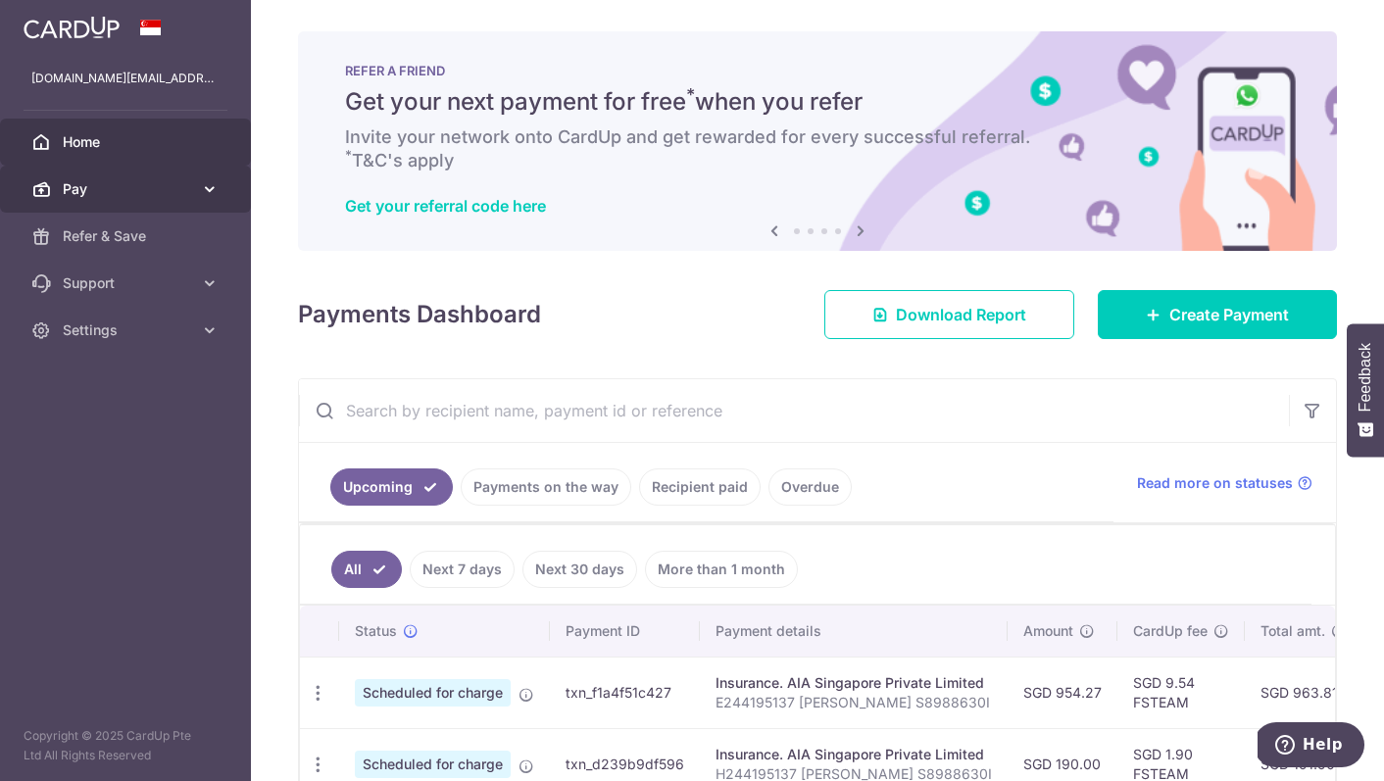
click at [210, 183] on icon at bounding box center [210, 189] width 20 height 20
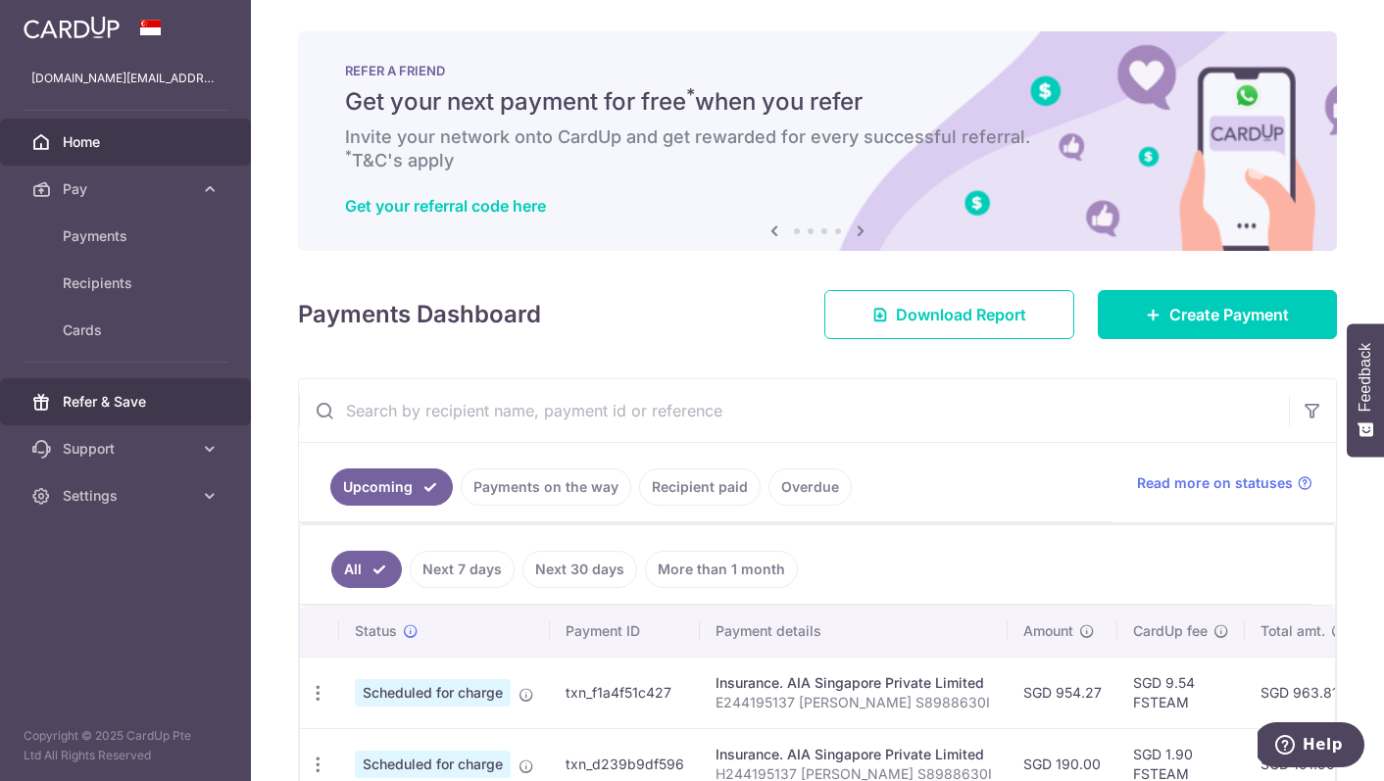
click at [118, 403] on span "Refer & Save" at bounding box center [127, 402] width 129 height 20
